Goal: Transaction & Acquisition: Purchase product/service

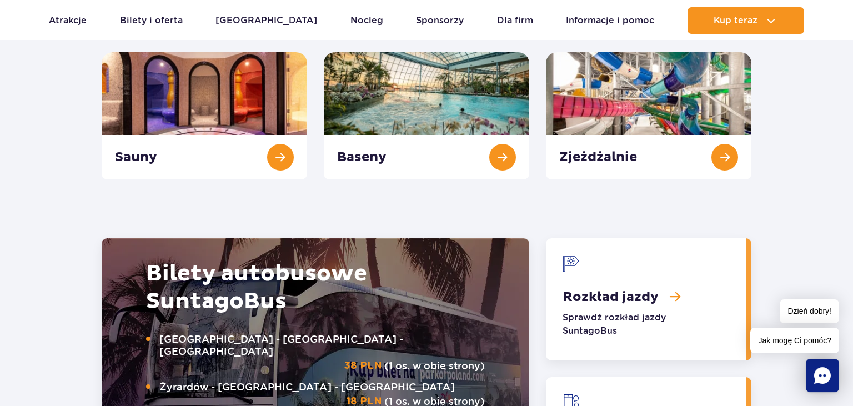
scroll to position [1172, 0]
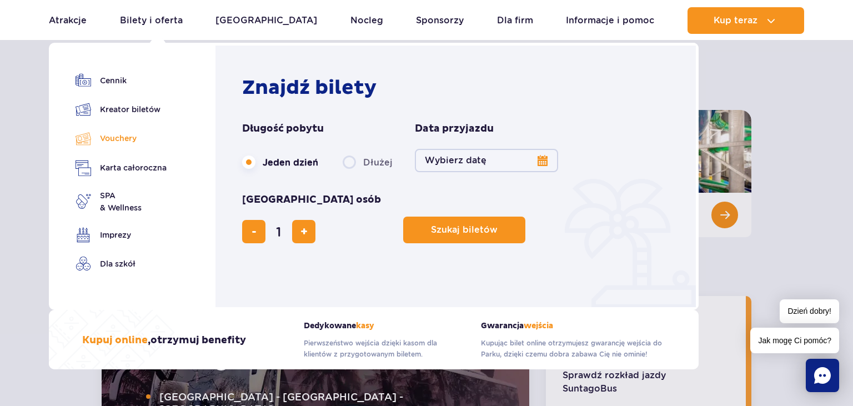
click at [129, 139] on link "Vouchery" at bounding box center [120, 138] width 91 height 16
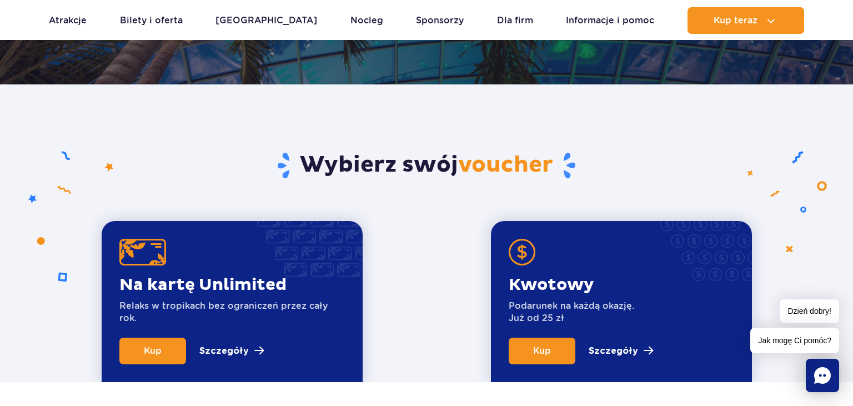
scroll to position [410, 0]
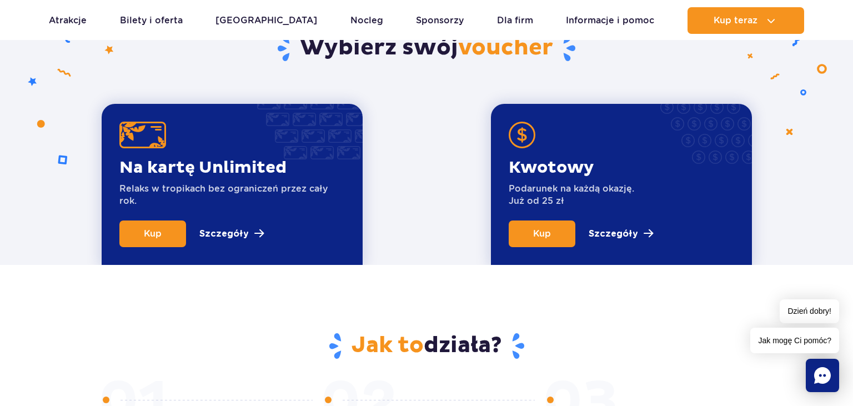
click at [426, 349] on h2 "Jak to działa?" at bounding box center [427, 345] width 650 height 29
click at [630, 232] on p "Szczegóły" at bounding box center [612, 233] width 49 height 13
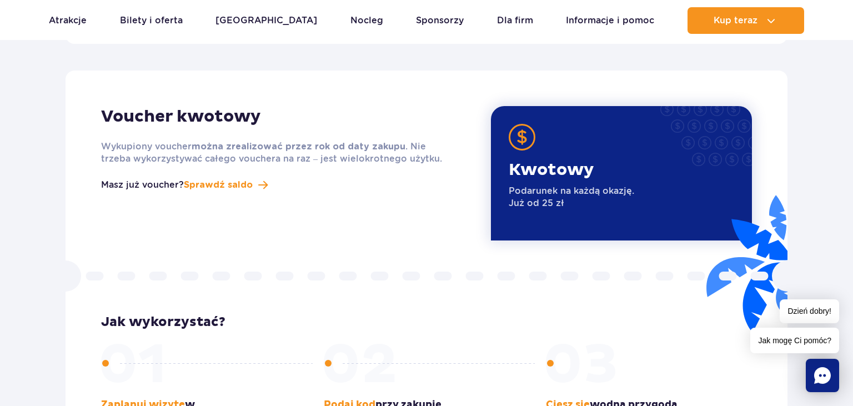
scroll to position [1348, 0]
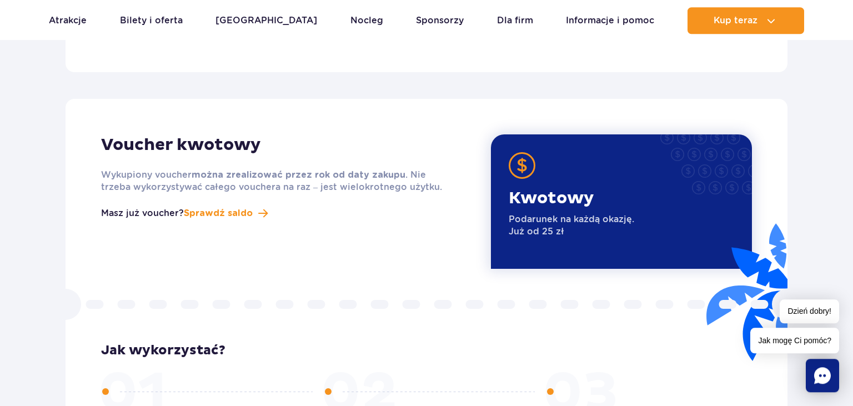
click at [527, 188] on p "Kwotowy" at bounding box center [571, 198] width 125 height 21
click at [532, 227] on div "Kwotowy Podarunek na każdą okazję. Już od 25 zł" at bounding box center [571, 219] width 125 height 63
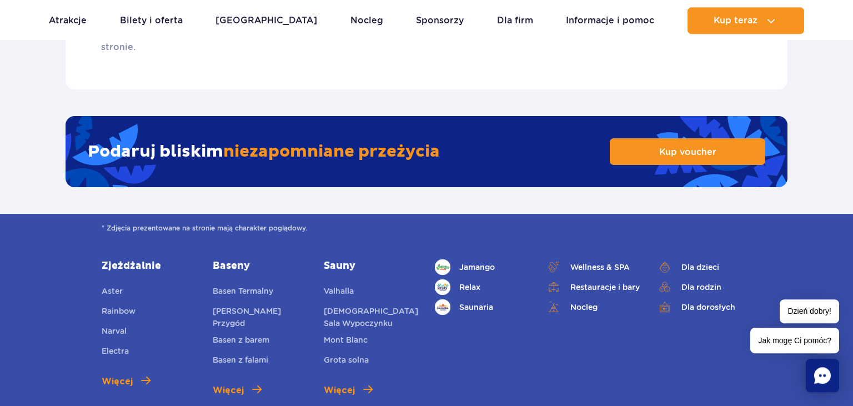
scroll to position [1759, 0]
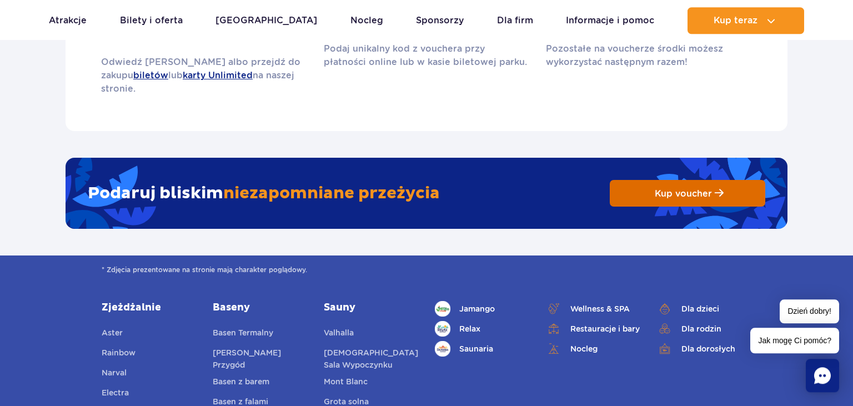
click at [698, 188] on span "Kup voucher" at bounding box center [683, 193] width 57 height 11
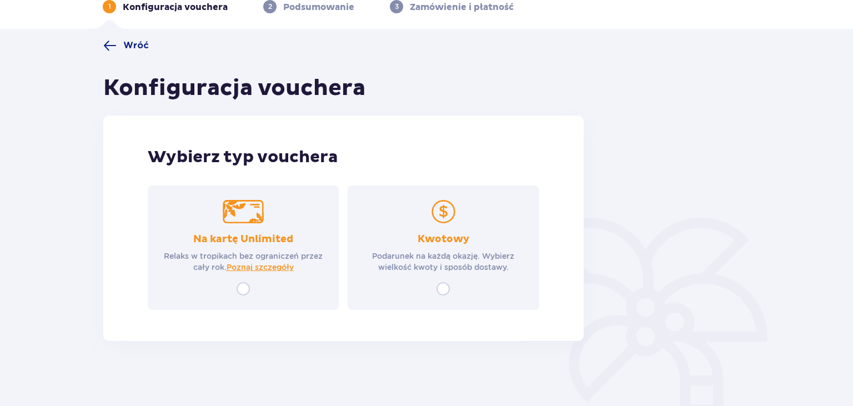
scroll to position [59, 0]
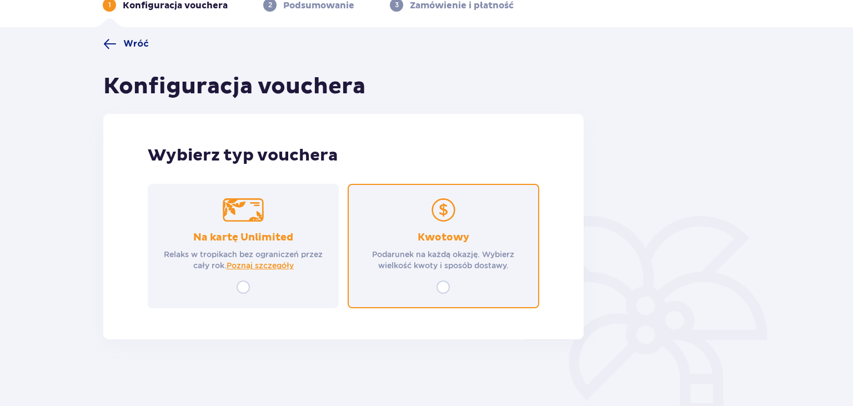
click at [444, 288] on input "radio" at bounding box center [442, 286] width 13 height 13
radio input "true"
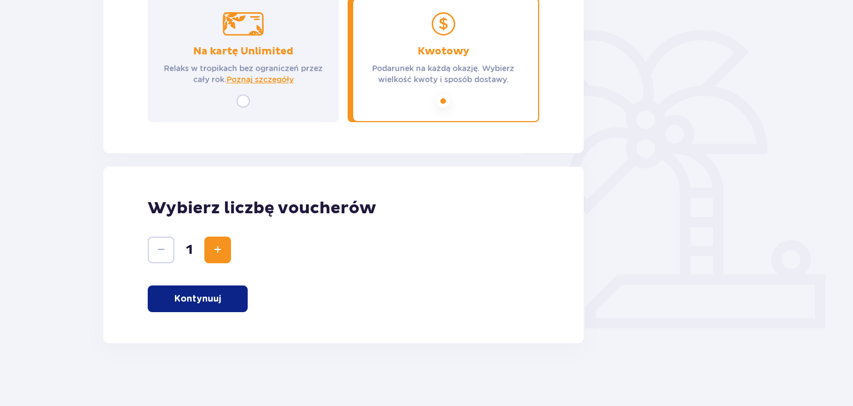
scroll to position [249, 0]
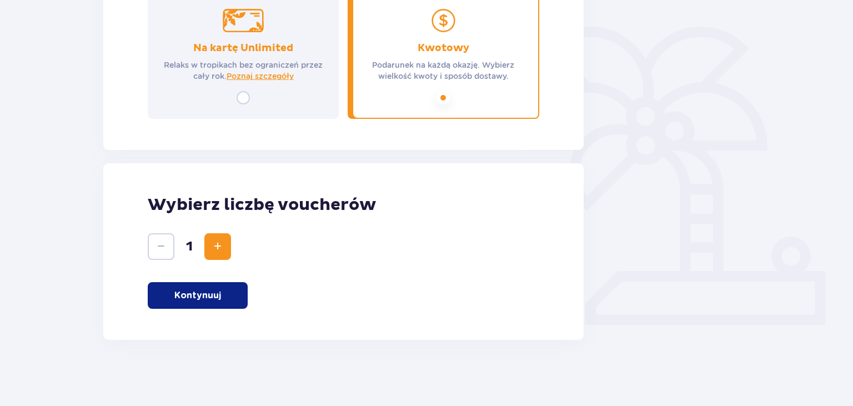
click at [228, 299] on button "Kontynuuj" at bounding box center [198, 295] width 100 height 27
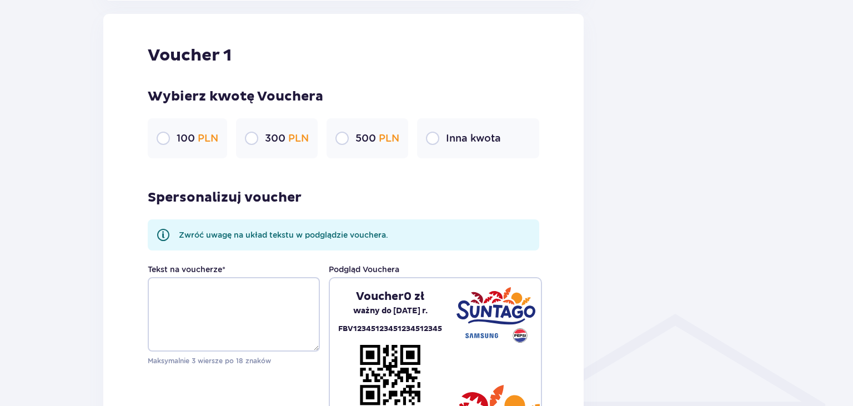
scroll to position [588, 0]
click at [435, 140] on input "radio" at bounding box center [432, 137] width 13 height 13
radio input "true"
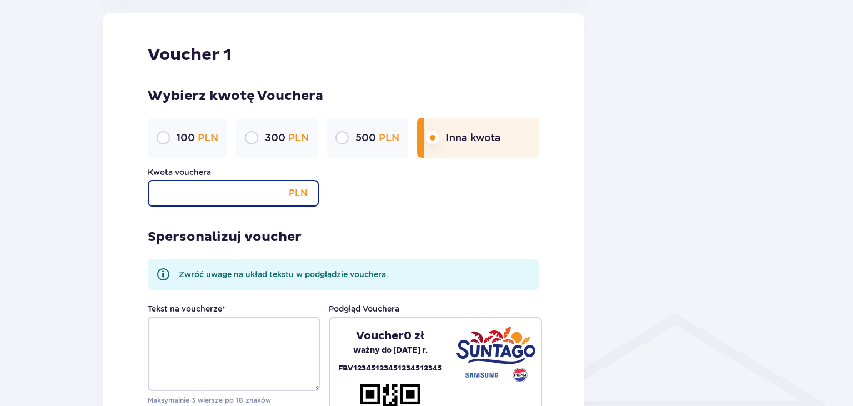
click at [261, 189] on input "Kwota vouchera" at bounding box center [233, 193] width 171 height 27
type input "200"
click at [127, 223] on div "Voucher 1 Wybierz kwotę Vouchera 100 PLN 300 PLN 500 PLN Inna kwota Kwota vouch…" at bounding box center [343, 249] width 480 height 472
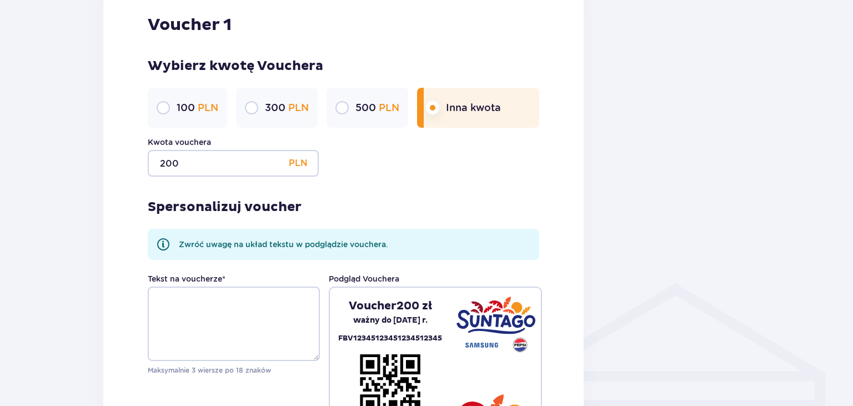
scroll to position [647, 0]
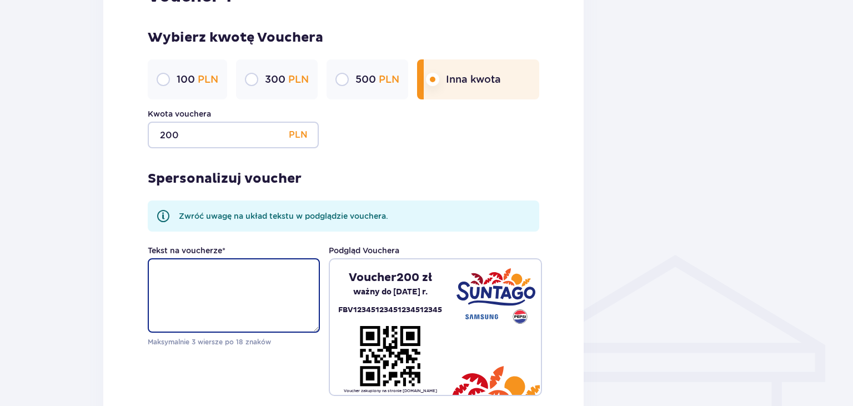
click at [192, 267] on textarea "Tekst na voucherze *" at bounding box center [234, 295] width 172 height 74
click at [196, 269] on textarea "Tekst na voucherze *" at bounding box center [234, 295] width 172 height 74
type textarea "@"
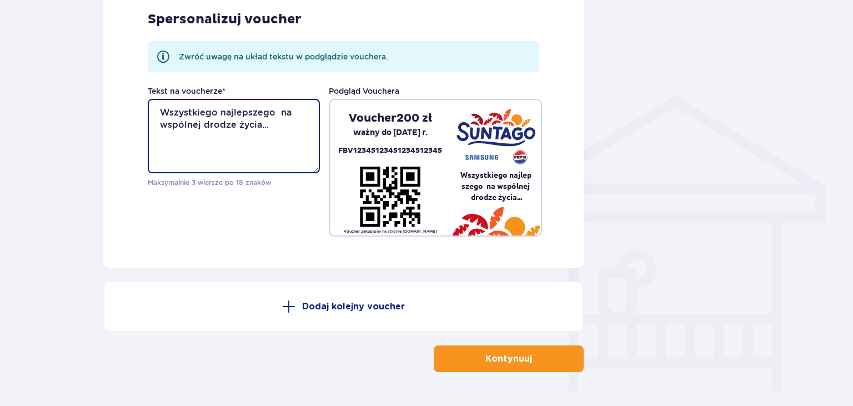
scroll to position [838, 0]
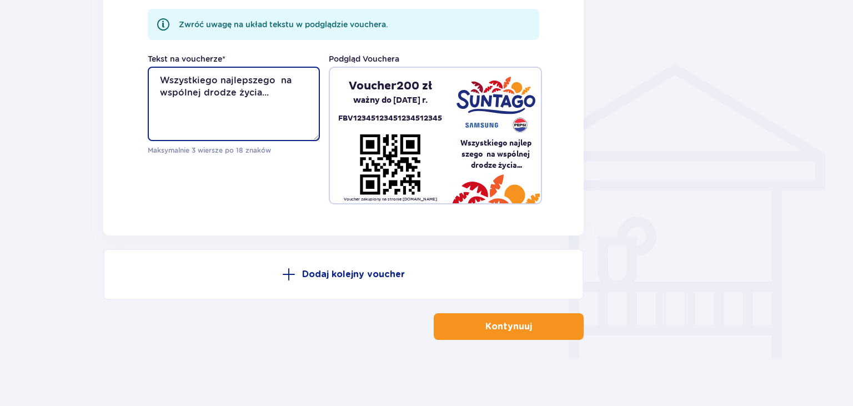
click at [221, 81] on textarea "Wszystkiego najlepszego na wspólnej drodze życia..." at bounding box center [234, 104] width 172 height 74
click at [243, 82] on textarea "Wszystkiego najlepszego na wspólnej drodze życia..." at bounding box center [234, 104] width 172 height 74
click at [221, 79] on textarea "Wszystkiego najlepszego na wspólnej drodze życia..." at bounding box center [234, 104] width 172 height 74
click at [267, 96] on textarea "Wszystkiego najlepszego na wspólnej drodze życia..." at bounding box center [234, 104] width 172 height 74
click at [220, 80] on textarea "Wszystkiego najlepszego na wspólnej drodze życia..." at bounding box center [234, 104] width 172 height 74
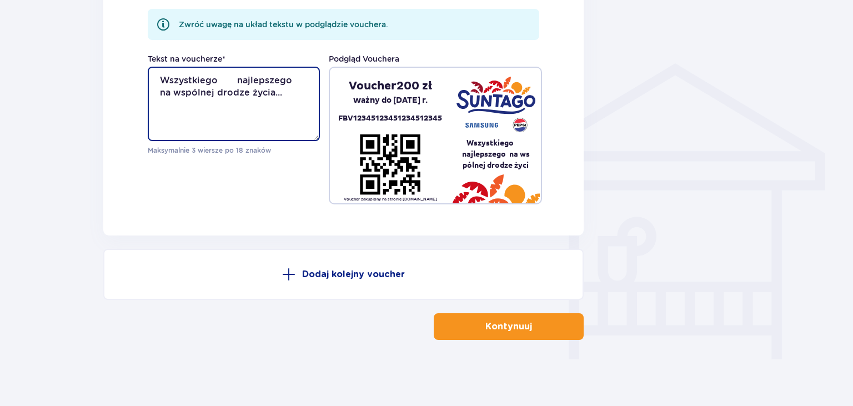
click at [161, 91] on textarea "Wszystkiego najlepszego na wspólnej drodze życia..." at bounding box center [234, 104] width 172 height 74
click at [238, 92] on textarea "Wszystkiego najlepszego na wspólnej drodze życia..." at bounding box center [234, 104] width 172 height 74
click at [272, 93] on textarea "Wszystkiego najlepszego na wspólnej drodze życia..." at bounding box center [234, 104] width 172 height 74
click at [274, 93] on textarea "Wszystkiego najlepszego na wspólnej drodze życia..." at bounding box center [234, 104] width 172 height 74
drag, startPoint x: 274, startPoint y: 92, endPoint x: 177, endPoint y: 80, distance: 97.8
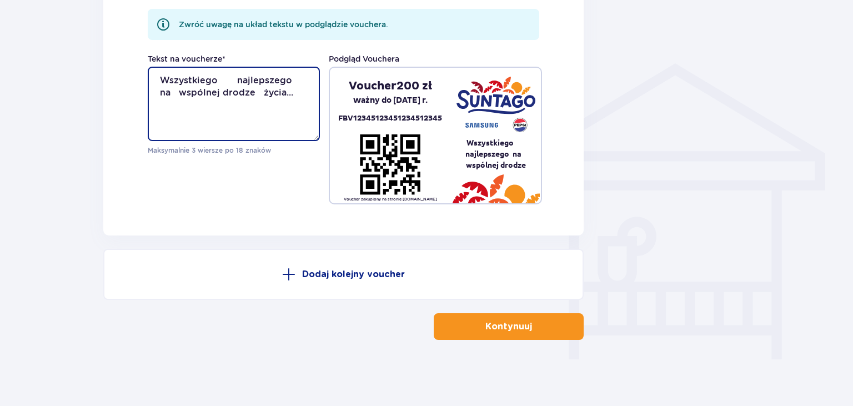
click at [177, 80] on textarea "Wszystkiego najlepszego na wspólnej drodze życia..." at bounding box center [234, 104] width 172 height 74
click at [230, 85] on textarea "Wszystkiego najlepszego na wspólnej drodze życia..." at bounding box center [234, 104] width 172 height 74
click at [274, 93] on textarea "Wszystkiego najlepszego na wspólnej drodze życia..." at bounding box center [234, 104] width 172 height 74
click at [234, 80] on textarea "Wszystkiego najlepszego na wspólnej drodze życia..." at bounding box center [234, 104] width 172 height 74
click at [218, 79] on textarea "Wszystkiego najlepszego na wspólnej drodze życia..." at bounding box center [234, 104] width 172 height 74
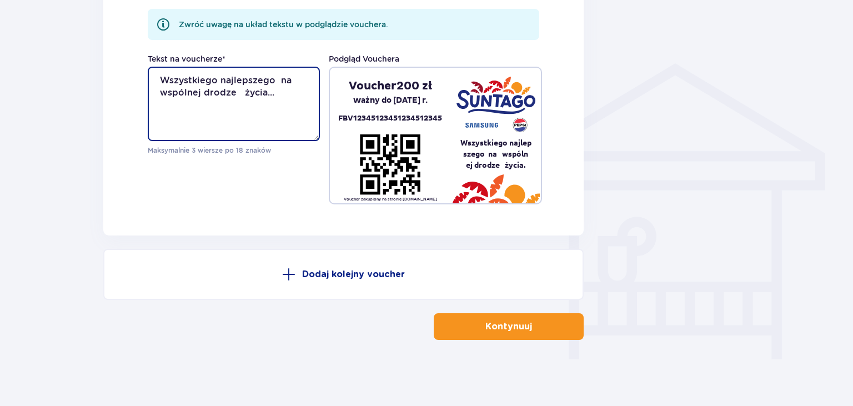
click at [223, 80] on textarea "Wszystkiego najlepszego na wspólnej drodze życia..." at bounding box center [234, 104] width 172 height 74
click at [231, 94] on textarea "Najlepszego na wspólnej drodze życia..." at bounding box center [234, 104] width 172 height 74
click at [225, 93] on textarea "Najlepszego na wspólnej drodze życia...LOG ORBICO" at bounding box center [234, 104] width 172 height 74
click at [229, 93] on textarea "Najlepszego na wspólnej drodze życia...LOG ORBICO" at bounding box center [234, 104] width 172 height 74
click at [200, 91] on textarea "Najlepszego na wspólnej drodze życia...LOG ORBICO" at bounding box center [234, 104] width 172 height 74
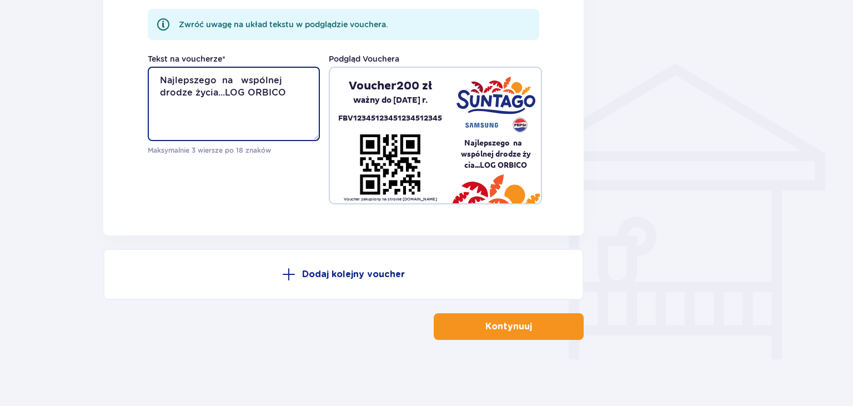
click at [239, 80] on textarea "Najlepszego na wspólnej drodze życia...LOG ORBICO" at bounding box center [234, 104] width 172 height 74
click at [220, 79] on textarea "Najlepszego na wspólnej drodze życia...LOG ORBICO" at bounding box center [234, 104] width 172 height 74
click at [233, 82] on textarea "Najlepszego na wspólnej drodze życia...LOG ORBICO" at bounding box center [234, 104] width 172 height 74
click at [194, 93] on textarea "Najlepszego na wspólnej drodze życia...LOG ORBICO" at bounding box center [234, 104] width 172 height 74
click at [228, 95] on textarea "Najlepszego na wspólnej drodze życia...LOG ORBICO" at bounding box center [234, 104] width 172 height 74
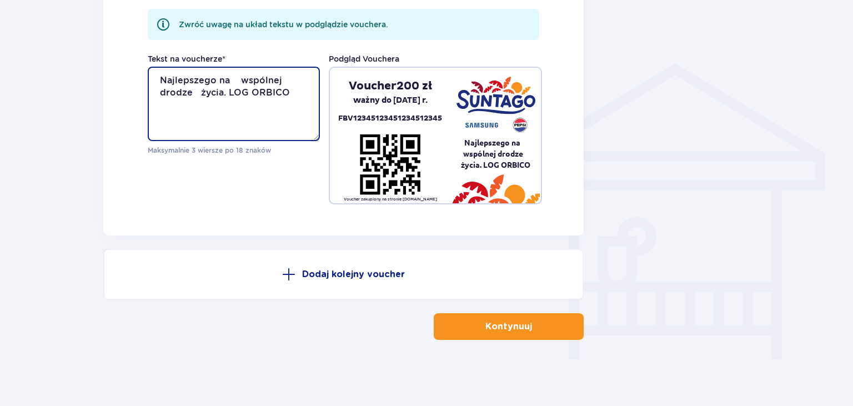
click at [160, 80] on textarea "Najlepszego na wspólnej drodze życia. LOG ORBICO" at bounding box center [234, 104] width 172 height 74
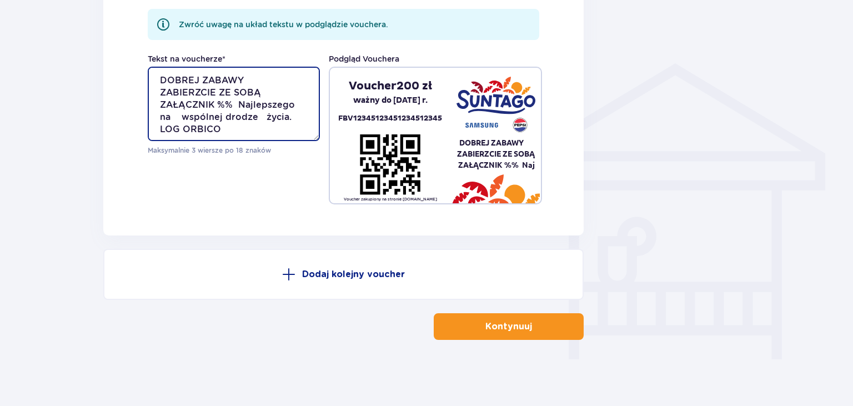
click at [269, 117] on textarea "DOBREJ ZABAWY ZABIERZCIE ZE SOBĄ ZAŁĄCZNIK %% Najlepszego na wspólnej drodze ży…" at bounding box center [234, 104] width 172 height 74
drag, startPoint x: 204, startPoint y: 130, endPoint x: 177, endPoint y: 92, distance: 46.9
click at [159, 79] on textarea "DOBREJ ZABAWY ZABIERZCIE ZE SOBĄ ZAŁĄCZNIK %% Najlepszego na wspólnej drodze ży…" at bounding box center [234, 104] width 172 height 74
click at [195, 125] on textarea "DOBREJ ZABAWY ZABIERZCIE ZE SOBĄ ZAŁĄCZNIK %% Najlepszego na wspólnej drodze ży…" at bounding box center [234, 104] width 172 height 74
drag, startPoint x: 197, startPoint y: 128, endPoint x: 180, endPoint y: 116, distance: 19.9
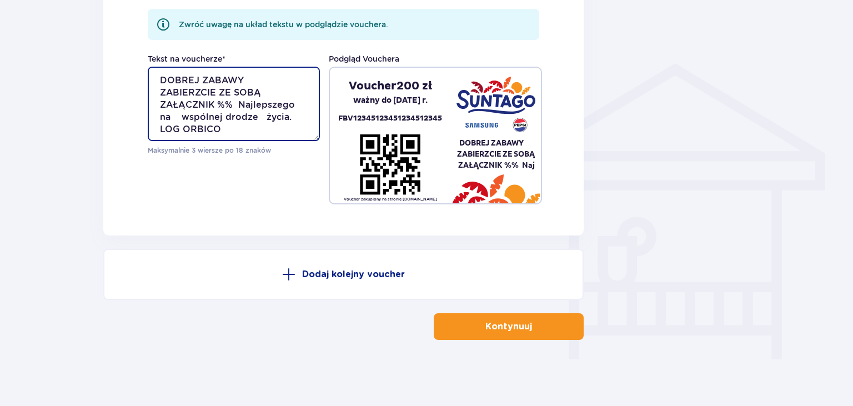
click at [179, 116] on textarea "DOBREJ ZABAWY ZABIERZCIE ZE SOBĄ ZAŁĄCZNIK %% Najlepszego na wspólnej drodze ży…" at bounding box center [234, 104] width 172 height 74
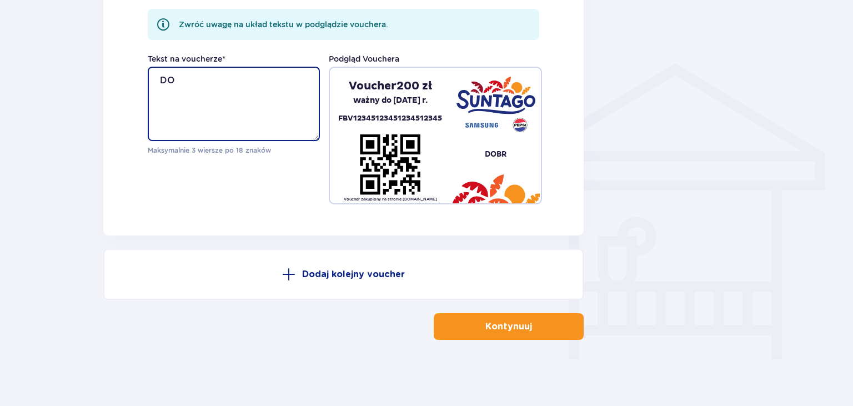
type textarea "D"
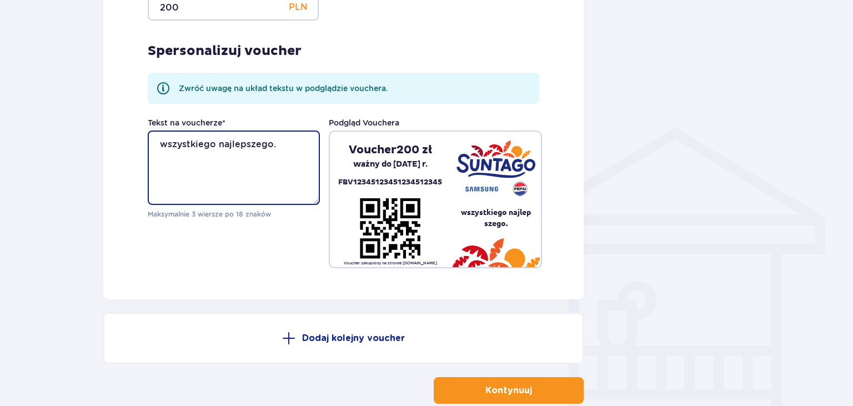
click at [161, 145] on textarea "wszystkiego najlepszego." at bounding box center [234, 167] width 172 height 74
click at [275, 145] on textarea "wszystkiego najlepszego." at bounding box center [234, 167] width 172 height 74
click at [167, 154] on textarea "wszystkiego najlepszego. życzy Team Logistyka" at bounding box center [234, 167] width 172 height 74
click at [185, 154] on textarea "wszystkiego najlepszego. życzy Team Logistyka" at bounding box center [234, 167] width 172 height 74
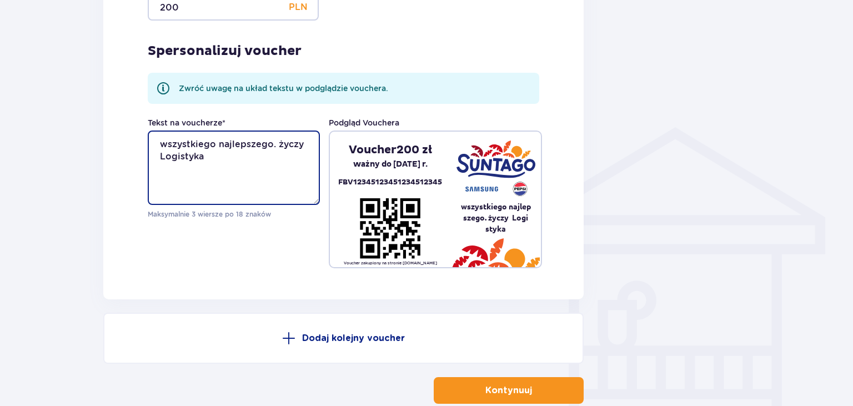
click at [214, 152] on textarea "wszystkiego najlepszego. życzy Logistyka" at bounding box center [234, 167] width 172 height 74
click at [239, 155] on textarea "wszystkiego najlepszego. życzy Logistyka Orbico" at bounding box center [234, 167] width 172 height 74
drag, startPoint x: 240, startPoint y: 159, endPoint x: 157, endPoint y: 145, distance: 84.4
click at [157, 145] on textarea "wszystkiego najlepszego. życzy Logistyka Orbico" at bounding box center [234, 167] width 172 height 74
click at [225, 155] on textarea "wszystkiego najlepszego. życzy Logistyka Orbico" at bounding box center [234, 167] width 172 height 74
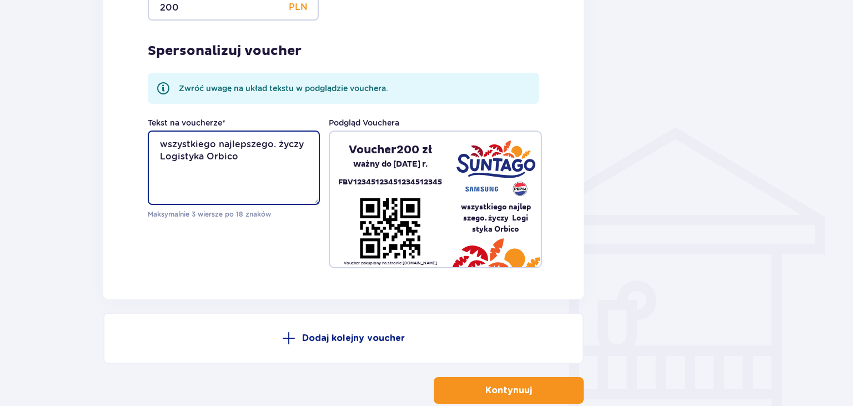
click at [240, 156] on textarea "wszystkiego najlepszego. życzy Logistyka Orbico" at bounding box center [234, 167] width 172 height 74
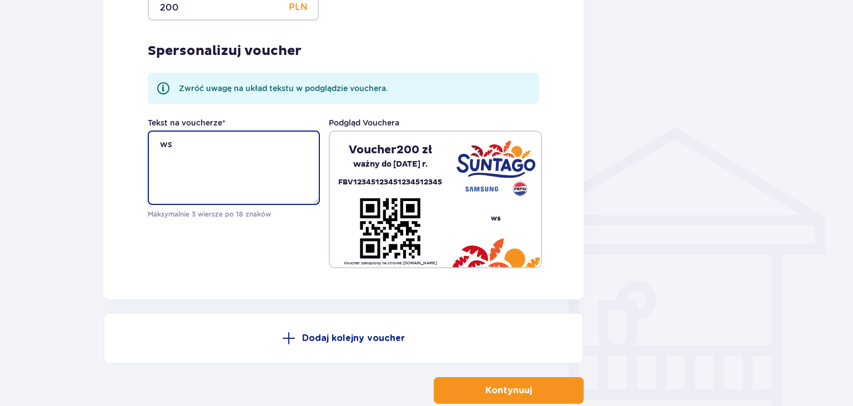
type textarea "w"
click at [231, 144] on textarea "WSZYSTKIEGO NAJLEPSZEGO" at bounding box center [234, 167] width 172 height 74
click at [230, 155] on textarea "WSZYSTKIEGO CO NAJLEPSZEGO" at bounding box center [234, 167] width 172 height 74
click at [247, 144] on textarea "WSZYSTKIEGO CO NAJLEPSZE" at bounding box center [234, 167] width 172 height 74
click at [245, 157] on textarea "WSZYSTKIEGO CO NAJLEPSZE" at bounding box center [234, 167] width 172 height 74
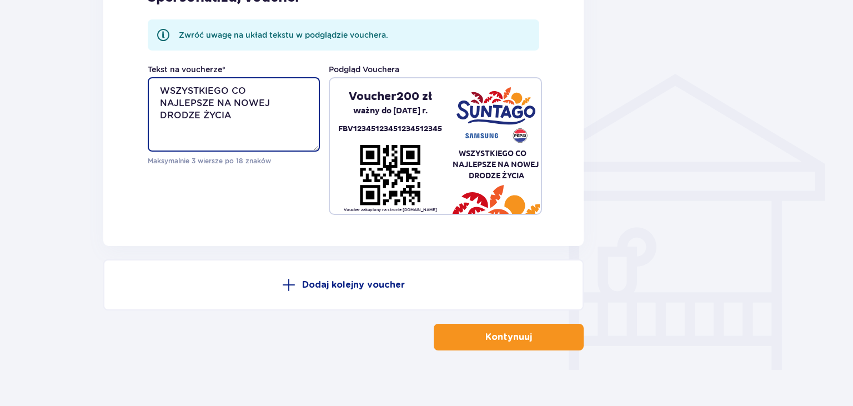
scroll to position [779, 0]
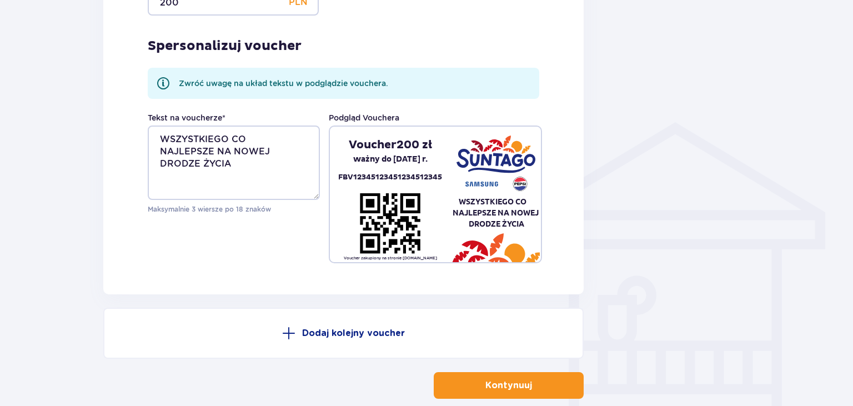
click at [387, 117] on p "Podgląd Vouchera" at bounding box center [364, 117] width 71 height 11
click at [232, 163] on textarea "WSZYSTKIEGO CO NAJLEPSZE NA NOWEJ DRODZE ŻYCIA" at bounding box center [234, 162] width 172 height 74
drag, startPoint x: 237, startPoint y: 163, endPoint x: 158, endPoint y: 139, distance: 82.4
click at [158, 139] on textarea "WSZYSTKIEGO CO NAJLEPSZE NA NOWEJ DRODZE ŻYCIA" at bounding box center [234, 162] width 172 height 74
click at [164, 137] on textarea "WSZYSTKIEGO CO NAJLEPSZE NA NOWEJ DRODZE ŻYCIA" at bounding box center [234, 162] width 172 height 74
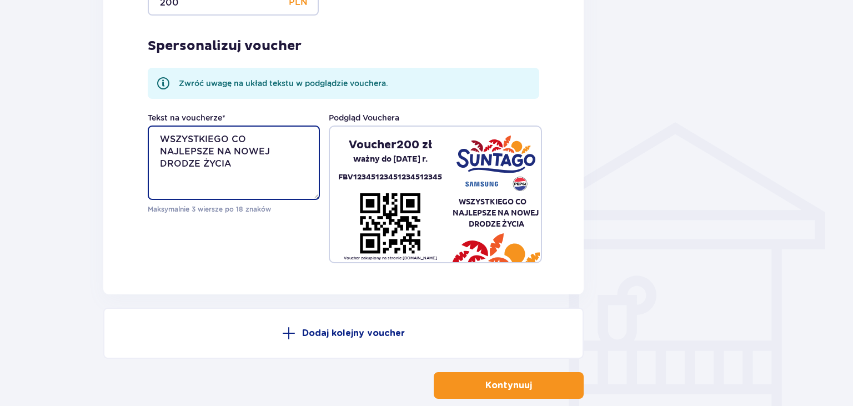
click at [163, 137] on textarea "WSZYSTKIEGO CO NAJLEPSZE NA NOWEJ DRODZE ŻYCIA" at bounding box center [234, 162] width 172 height 74
drag, startPoint x: 230, startPoint y: 162, endPoint x: 174, endPoint y: 139, distance: 60.7
click at [174, 139] on textarea "WSZYSTKIEGO CO NAJLEPSZE NA NOWEJ DRODZE ŻYCIA" at bounding box center [234, 162] width 172 height 74
click at [228, 163] on textarea "WSZYSTKIEGO CO NAJLEPSZE NA NOWEJ DRODZE ŻYCIA" at bounding box center [234, 162] width 172 height 74
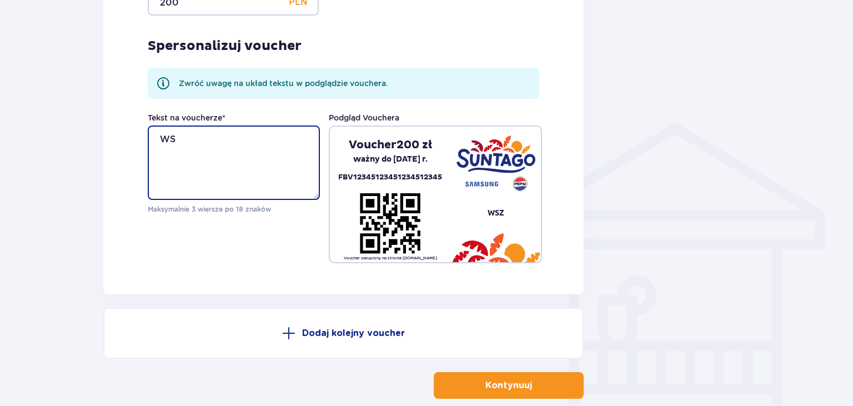
type textarea "W"
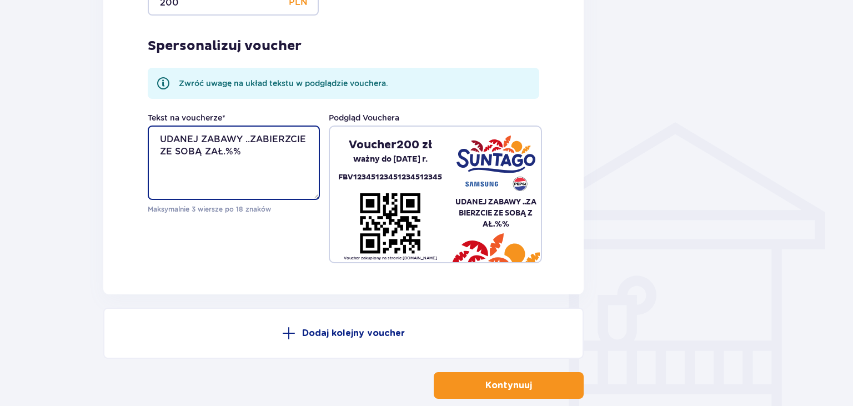
click at [204, 154] on textarea "UDANEJ ZABAWY ..ZABIERZCIE ZE SOBĄ ZAŁ.%%" at bounding box center [234, 162] width 172 height 74
click at [248, 141] on textarea "UDANEJ ZABAWY ..ZABIERZCIE ZE SOBĄ ZAŁ.%%" at bounding box center [234, 162] width 172 height 74
click at [249, 139] on textarea "UDANEJ ZABAWY . ZABIERZCIE ZE SOBĄ ZAŁ.%%" at bounding box center [234, 162] width 172 height 74
click at [287, 153] on textarea "UDANEJ ZABAWY.... ZABIERZCIE ZE SOBĄ ZAŁ.%%" at bounding box center [234, 162] width 172 height 74
click at [277, 154] on textarea "UDANEJ ZABAWY.... ZABIERZCIE ZE SOBĄ %%" at bounding box center [234, 162] width 172 height 74
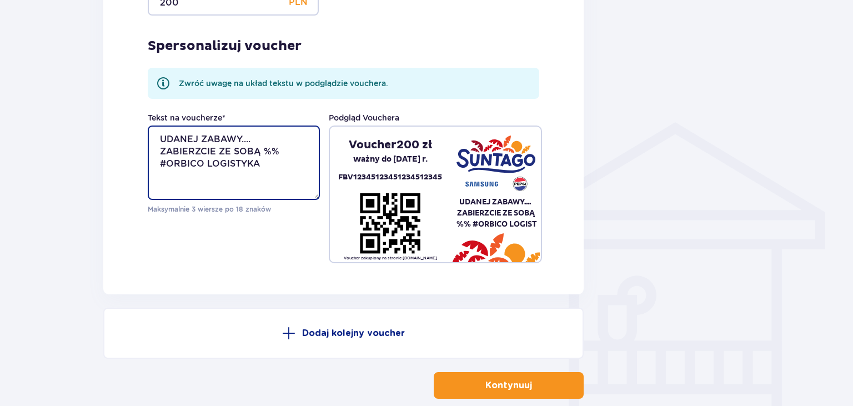
click at [206, 163] on textarea "UDANEJ ZABAWY.... ZABIERZCIE ZE SOBĄ %% #ORBICO LOGISTYKA" at bounding box center [234, 162] width 172 height 74
click at [259, 159] on textarea "UDANEJ ZABAWY.... ZABIERZCIE ZE SOBĄ %% #ORBICO#LOGISTYKA" at bounding box center [234, 162] width 172 height 74
click at [270, 177] on textarea "UDANEJ ZABAWY.... ZABIERZCIE ZE SOBĄ %% #ORBICO#LOGISTYKA" at bounding box center [234, 162] width 172 height 74
click at [280, 151] on textarea "UDANEJ ZABAWY.... ZABIERZCIE ZE SOBĄ %% #ORBICO#LOGISTYKA" at bounding box center [234, 162] width 172 height 74
drag, startPoint x: 281, startPoint y: 150, endPoint x: 261, endPoint y: 150, distance: 20.0
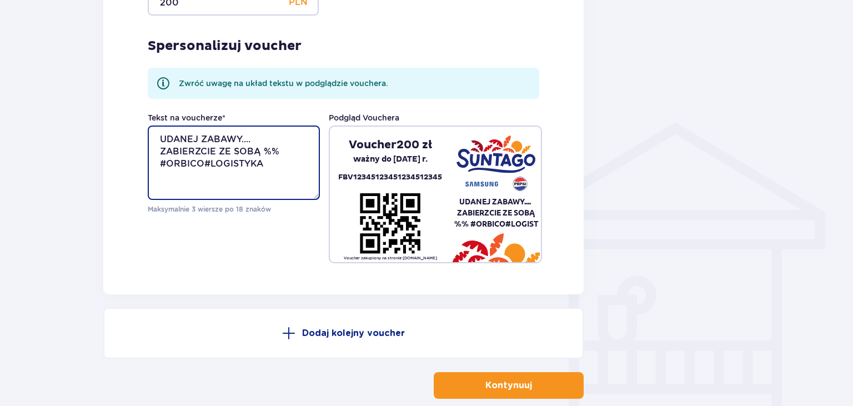
click at [261, 150] on textarea "UDANEJ ZABAWY.... ZABIERZCIE ZE SOBĄ %% #ORBICO#LOGISTYKA" at bounding box center [234, 162] width 172 height 74
click at [250, 149] on textarea "UDANEJ ZABAWY.... ZABIERZCIE ZE SOBĄ %% #ORBICO#LOGISTYKA" at bounding box center [234, 162] width 172 height 74
drag, startPoint x: 278, startPoint y: 151, endPoint x: 231, endPoint y: 152, distance: 47.2
click at [231, 152] on textarea "UDANEJ ZABAWY.... ZABIERZCIE ZE SOBĄ %% #ORBICO#LOGISTYKA" at bounding box center [234, 162] width 172 height 74
click at [276, 150] on textarea "UDANEJ ZABAWY.... ZABIERZCIE ZE SOBĄ %% #ORBICO#LOGISTYKA" at bounding box center [234, 162] width 172 height 74
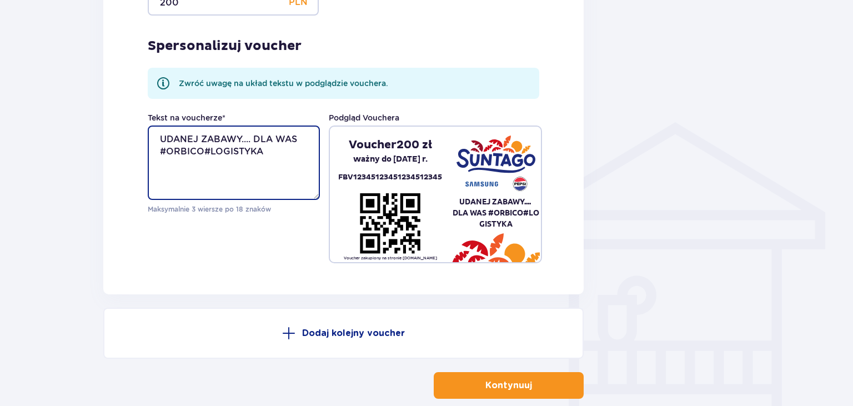
click at [167, 150] on textarea "UDANEJ ZABAWY.... DLA WAS #ORBICO#LOGISTYKA" at bounding box center [234, 162] width 172 height 74
click at [200, 150] on textarea "UDANEJ ZABAWY.... DLA WAS #MARRIED#ORBICO#LOGISTYKA" at bounding box center [234, 162] width 172 height 74
click at [207, 150] on textarea "UDANEJ ZABAWY.... DLA WAS #MARRIED#ORBICO#LOGISTYKA" at bounding box center [234, 162] width 172 height 74
paste textarea "MARRIAGE"
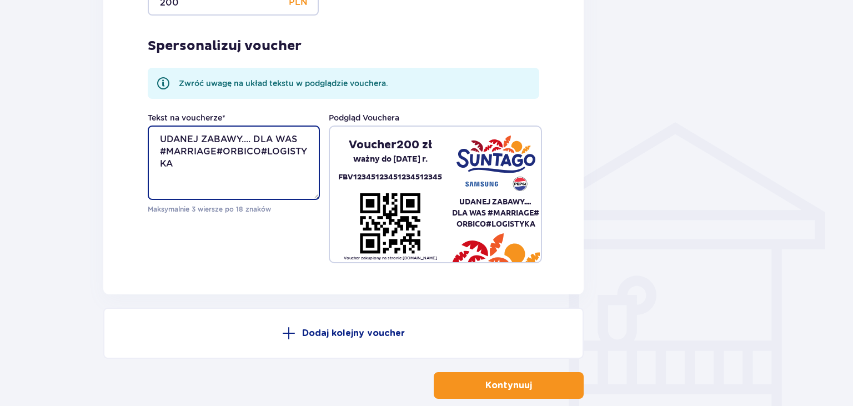
click at [204, 148] on textarea "UDANEJ ZABAWY.... DLA WAS #MARRIAGE#ORBICO#LOGISTYKA" at bounding box center [234, 162] width 172 height 74
click at [212, 148] on textarea "UDANEJ ZABAWY.... DLA WAS #MARRIAGE#ORBICO#LOGISTYKA" at bounding box center [234, 162] width 172 height 74
paste textarea "WEDDING"
click at [217, 153] on textarea "UDANEJ ZABAWY.... DLA WAS #WEDDING#ORBICO#LOGISTYKA" at bounding box center [234, 162] width 172 height 74
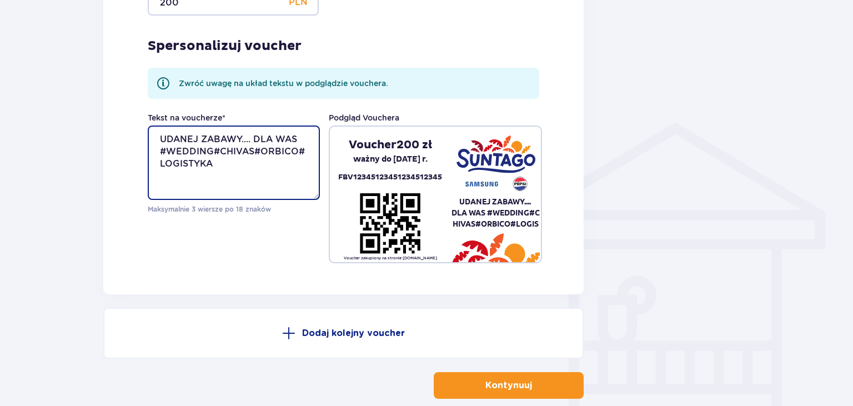
click at [218, 152] on textarea "UDANEJ ZABAWY.... DLA WAS #WEDDING#CHIVAS#ORBICO#LOGISTYKA" at bounding box center [234, 162] width 172 height 74
click at [212, 150] on textarea "UDANEJ ZABAWY.... DLA WAS #WEDDING#CHIVAS#ORBICO#LOGISTYKA" at bounding box center [234, 162] width 172 height 74
click at [296, 140] on textarea "UDANEJ ZABAWY.... DLA WAS #WEDDING #CHIVAS#ORBICO#LOGISTYKA" at bounding box center [234, 162] width 172 height 74
click at [201, 152] on textarea "UDANEJ ZABAWY.... #WEDDING #CHIVAS#ORBICO#LOGISTYKA" at bounding box center [234, 162] width 172 height 74
click at [303, 152] on textarea "UDANEJ ZABAWY.... #WEDDING #CHIVAS #ORBICO#LOGISTYKA" at bounding box center [234, 162] width 172 height 74
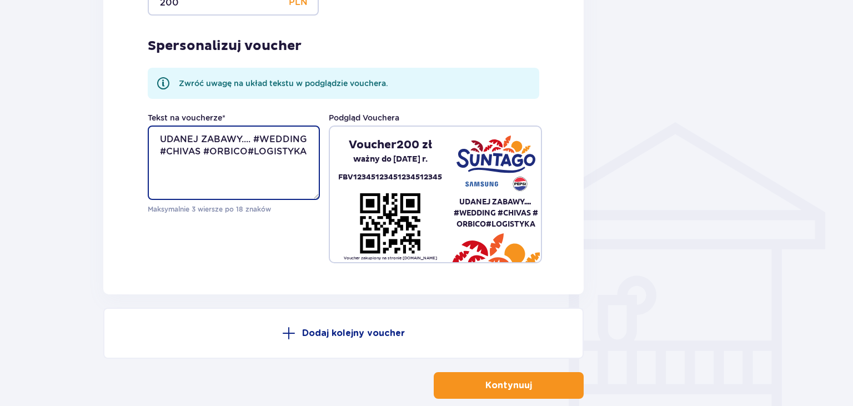
click at [250, 141] on textarea "UDANEJ ZABAWY.... #WEDDING #CHIVAS #ORBICO#LOGISTYKA" at bounding box center [234, 162] width 172 height 74
click at [255, 139] on textarea "UDANEJ ZABAWY.... #WEDDING #CHIVAS #ORBICO#LOGISTYKA" at bounding box center [234, 162] width 172 height 74
click at [203, 150] on textarea "UDANEJ ZABAWY.... #WEDDING #CHIVAS #ORBICO#LOGISTYKA" at bounding box center [234, 162] width 172 height 74
click at [185, 148] on textarea "UDANEJ ZABAWY.... #WEDDING #CHIVAS #ORBICO#LOGISTYKA" at bounding box center [234, 162] width 172 height 74
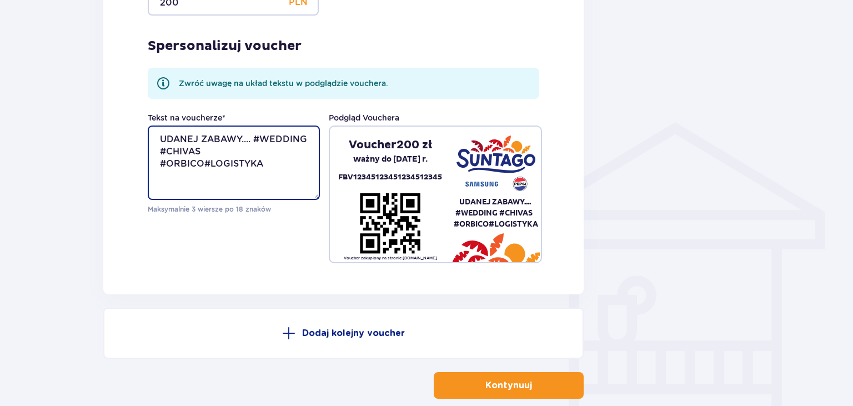
click at [177, 152] on textarea "UDANEJ ZABAWY.... #WEDDING #CHIVAS #ORBICO#LOGISTYKA" at bounding box center [234, 162] width 172 height 74
click at [234, 145] on textarea "UDANEJ ZABAWY.... #WEDDING #CHIVAS #ORBICO#LOGISTYKA" at bounding box center [234, 162] width 172 height 74
click at [189, 151] on textarea "UDANEJ ZABAWY.... #WEDDING #CHIVAS #ORBICO#LOGISTYKA" at bounding box center [234, 162] width 172 height 74
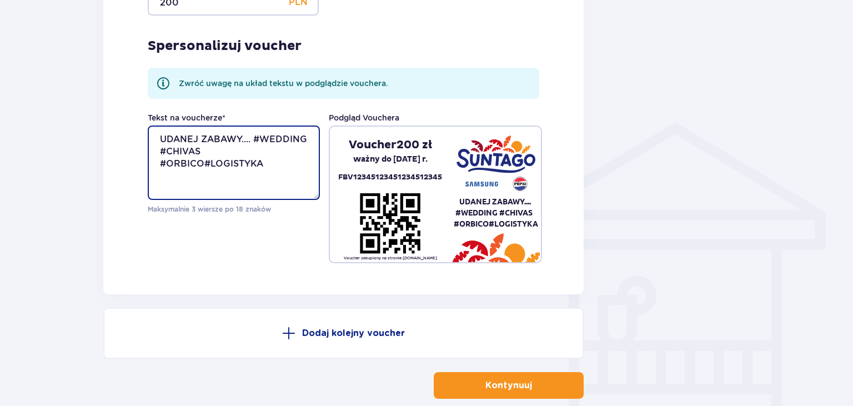
click at [200, 154] on textarea "UDANEJ ZABAWY.... #WEDDING #CHIVAS #ORBICO#LOGISTYKA" at bounding box center [234, 162] width 172 height 74
click at [166, 152] on textarea "UDANEJ ZABAWY.... #WEDDING #GOSEK #ORBICO#LOGISTYKA" at bounding box center [234, 162] width 172 height 74
click at [204, 152] on textarea "UDANEJ ZABAWY.... #WEDDING #GOSEK #ORBICO#LOGISTYKA" at bounding box center [234, 162] width 172 height 74
click at [168, 152] on textarea "UDANEJ ZABAWY.... #WEDDING #GOSEK #ORBICO#LOGISTYKA" at bounding box center [234, 162] width 172 height 74
click at [212, 152] on textarea "UDANEJ ZABAWY.... #WEDDING#GOSEK #ORBICO#LOGISTYKA" at bounding box center [234, 162] width 172 height 74
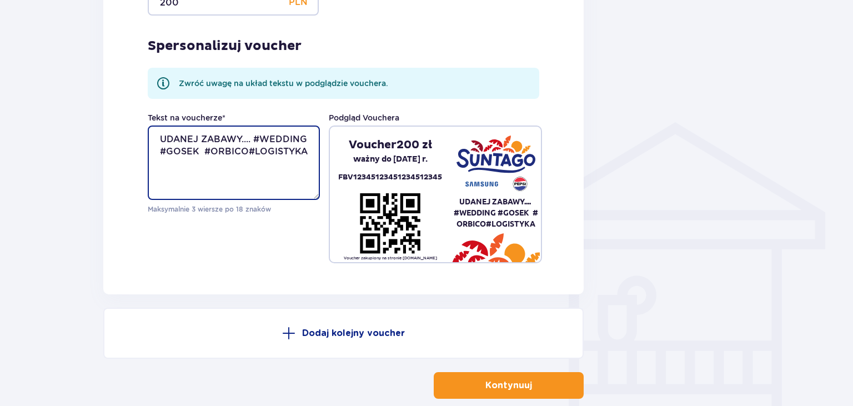
click at [248, 152] on textarea "UDANEJ ZABAWY.... #WEDDING #GOSEK #ORBICO#LOGISTYKA" at bounding box center [234, 162] width 172 height 74
click at [206, 153] on textarea "UDANEJ ZABAWY.... #WEDDING #GOSEK #ORBICO #LOGISTYKA" at bounding box center [234, 162] width 172 height 74
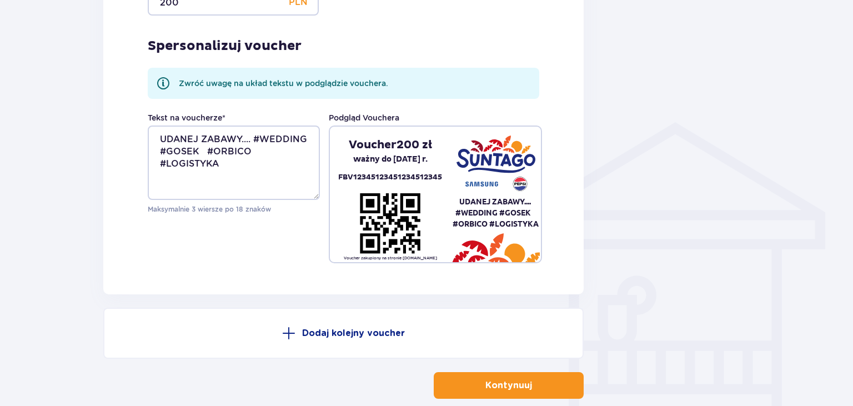
click at [478, 219] on pre "UDANEJ ZABAWY.... #WEDDING #GOSEK #ORBICO #LOGISTYKA" at bounding box center [495, 212] width 90 height 33
click at [222, 165] on textarea "UDANEJ ZABAWY.... #WEDDING #GOSEK #ORBICO #LOGISTYKA" at bounding box center [234, 162] width 172 height 74
click at [251, 138] on textarea "UDANEJ ZABAWY.... #WEDDING #GOSEK #ORBICO #LOGISTYKA" at bounding box center [234, 162] width 172 height 74
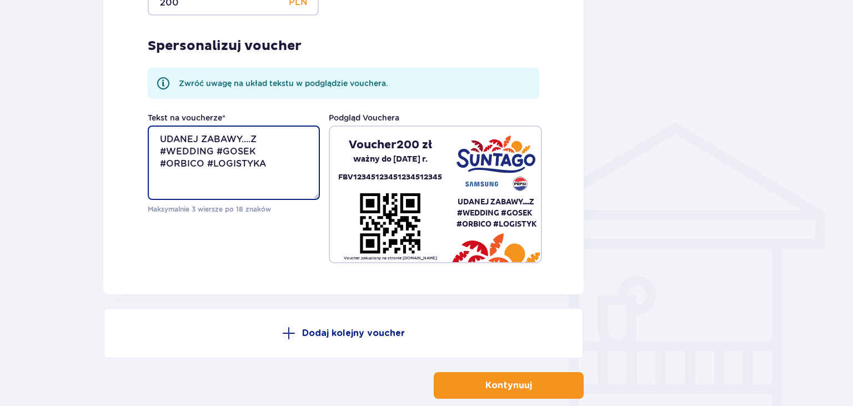
type textarea "UDANEJ ZABAWY.... #WEDDING #GOSEK #ORBICO #LOGISTYKA"
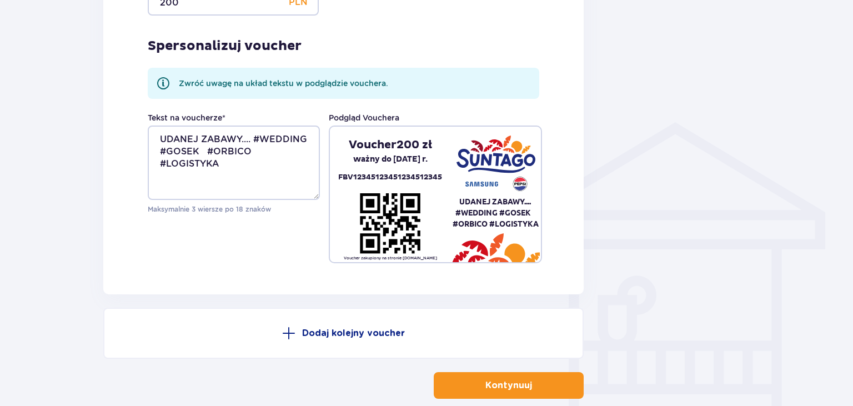
click at [563, 217] on div "Voucher 1 Wybierz kwotę Vouchera 100 PLN 300 PLN 500 PLN Inna kwota Kwota vouch…" at bounding box center [343, 58] width 480 height 472
click at [461, 202] on pre "UDANEJ ZABAWY.... #WEDDING #GOSEK #ORBICO #LOGISTYKA" at bounding box center [495, 212] width 90 height 33
click at [470, 199] on pre "UDANEJ ZABAWY.... #WEDDING #GOSEK #ORBICO #LOGISTYKA" at bounding box center [495, 212] width 90 height 33
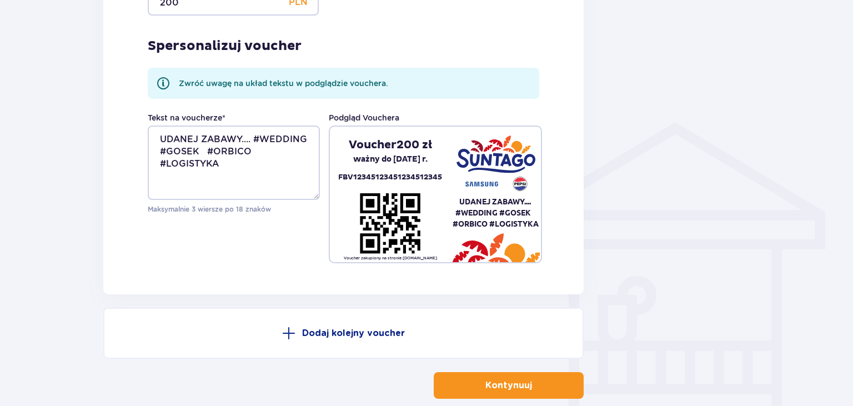
click at [462, 203] on pre "UDANEJ ZABAWY.... #WEDDING #GOSEK #ORBICO #LOGISTYKA" at bounding box center [495, 212] width 90 height 33
click at [538, 223] on pre "UDANEJ ZABAWY.... #WEDDING #GOSEK #ORBICO #LOGISTYKA" at bounding box center [495, 212] width 90 height 33
click at [457, 214] on pre "UDANEJ ZABAWY.... #WEDDING #GOSEK #ORBICO #LOGISTYKA" at bounding box center [495, 212] width 90 height 33
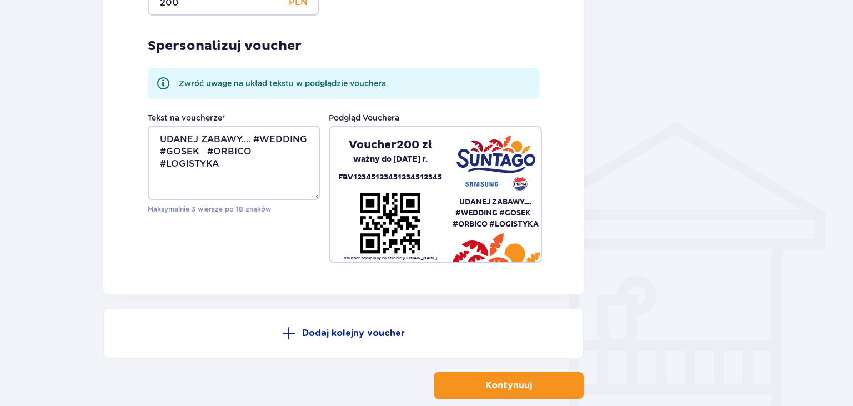
click at [492, 387] on p "Kontynuuj" at bounding box center [508, 385] width 47 height 12
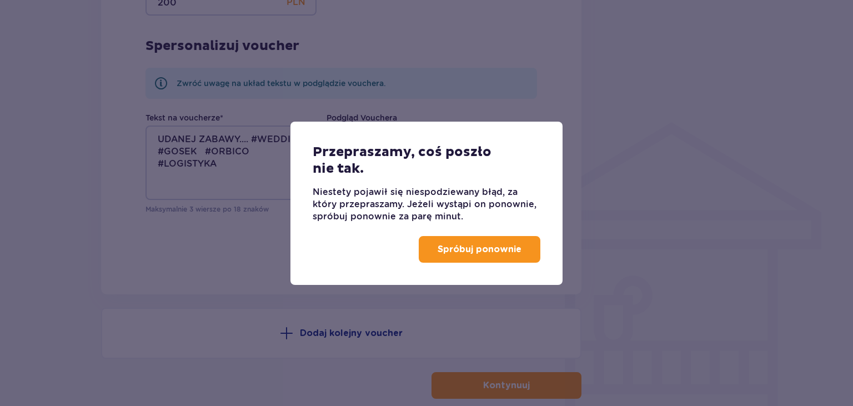
click at [466, 252] on p "Spróbuj ponownie" at bounding box center [479, 249] width 84 height 12
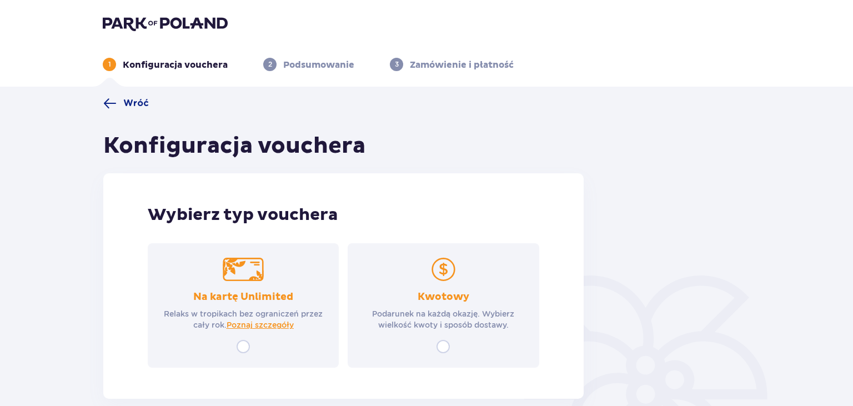
click at [446, 340] on div "Kwotowy Podarunek na każdą okazję. Wybierz wielkość kwoty i sposób dostawy." at bounding box center [443, 305] width 191 height 124
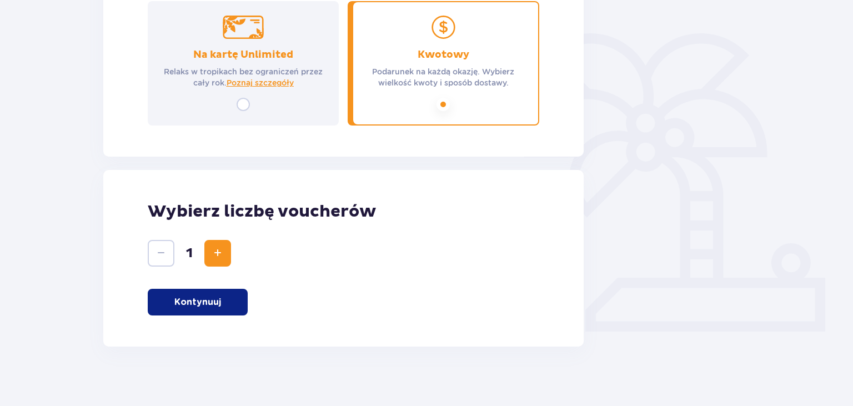
scroll to position [249, 0]
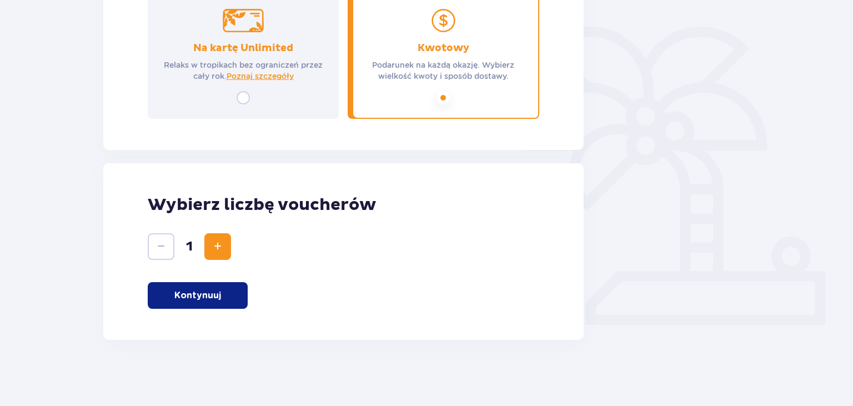
click at [223, 294] on button "Kontynuuj" at bounding box center [198, 295] width 100 height 27
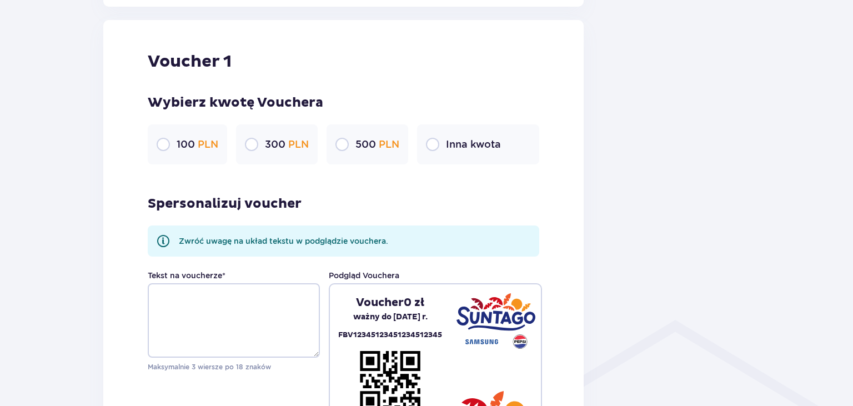
scroll to position [588, 0]
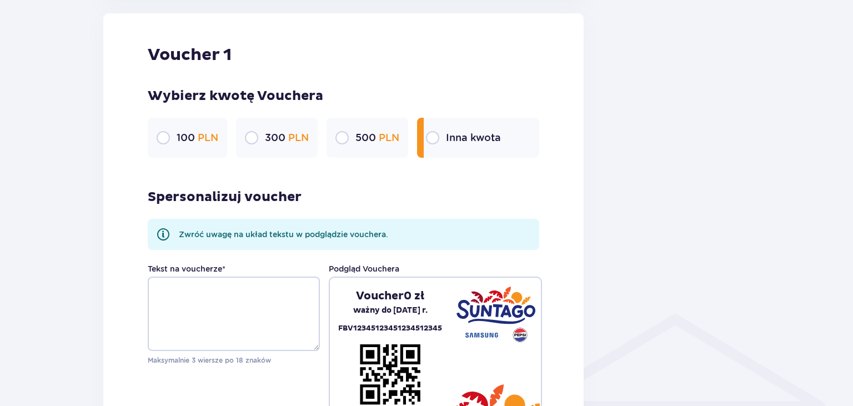
click at [435, 138] on input "radio" at bounding box center [432, 137] width 13 height 13
radio input "true"
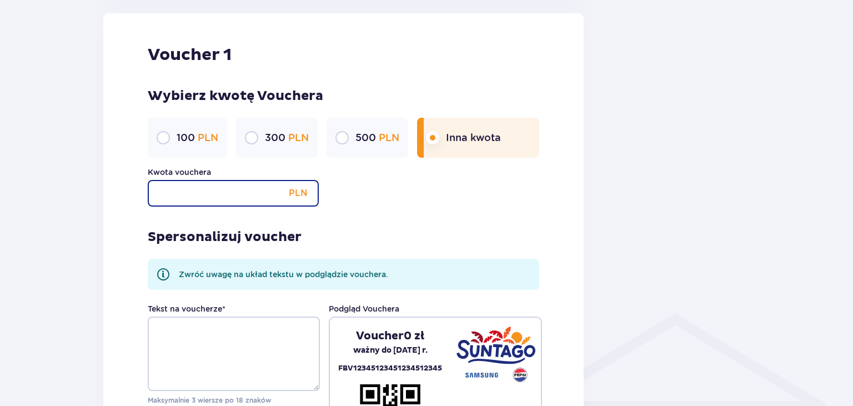
click at [219, 193] on input "Kwota vouchera" at bounding box center [233, 193] width 171 height 27
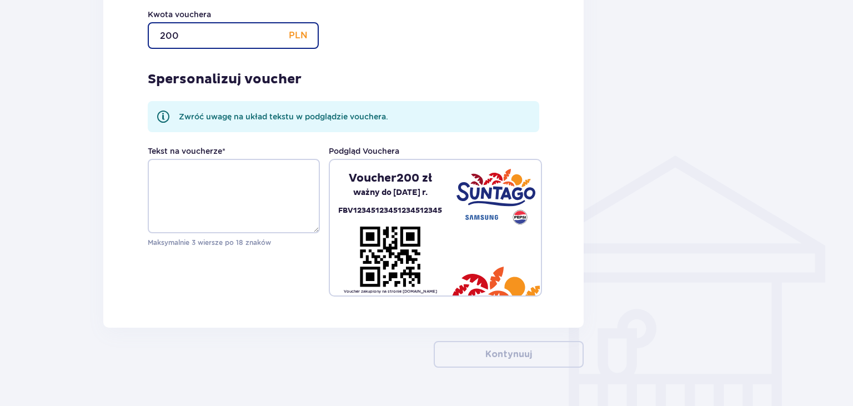
scroll to position [764, 0]
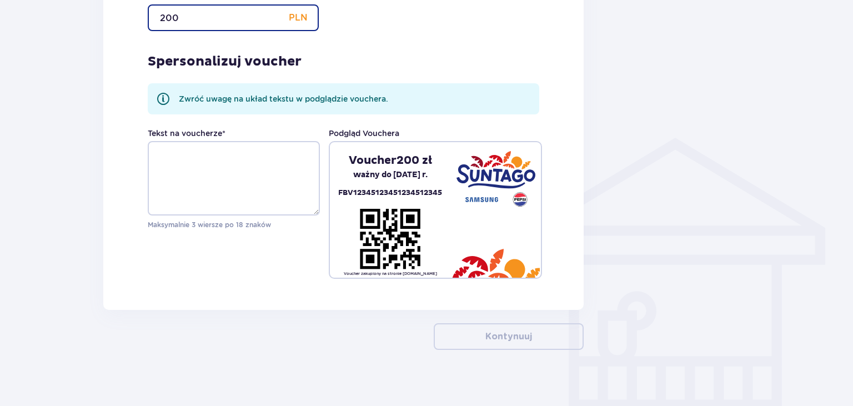
type input "200"
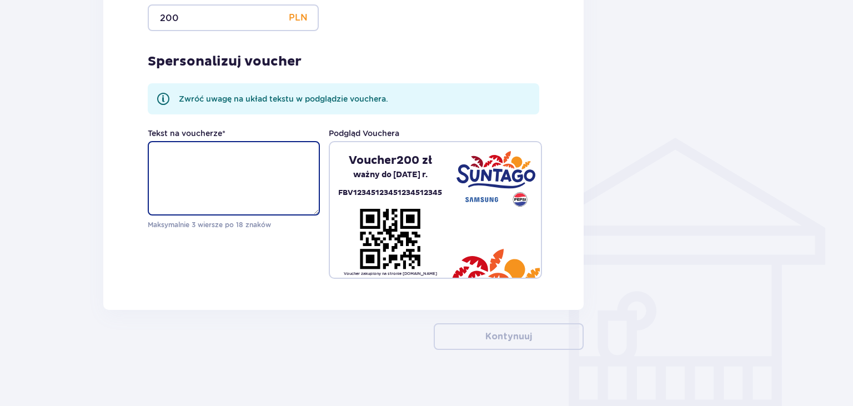
click at [174, 149] on textarea "Tekst na voucherze *" at bounding box center [234, 178] width 172 height 74
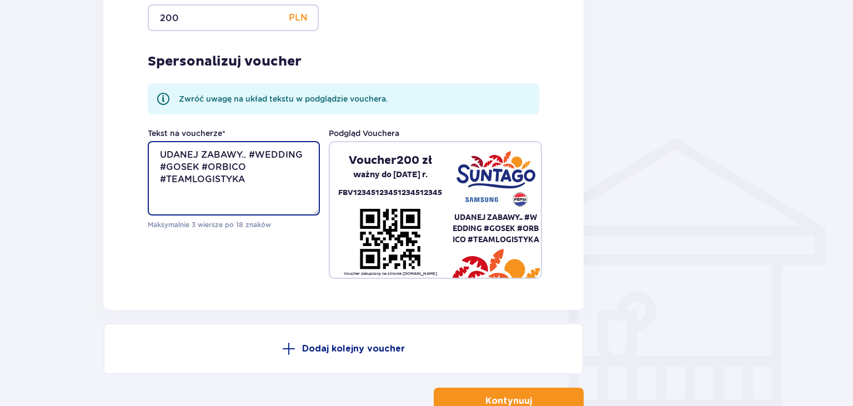
click at [193, 179] on textarea "UDANEJ ZABAWY.. #WEDDING #GOSEK #ORBICO #TEAMLOGISTYKA" at bounding box center [234, 178] width 172 height 74
click at [250, 153] on textarea "UDANEJ ZABAWY.. #WEDDING #GOSEK #ORBICO #LOGISTYKA" at bounding box center [234, 178] width 172 height 74
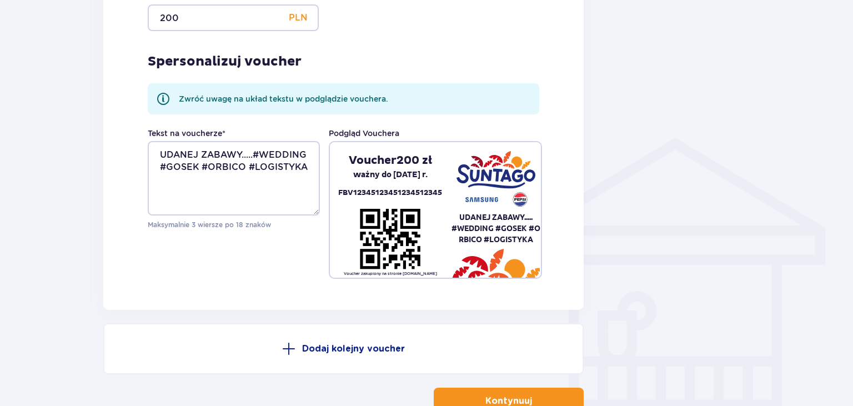
click at [527, 228] on pre "UDANEJ ZABAWY..... #WEDDING #GOSEK #O RBICO #LOGISTYKA" at bounding box center [495, 228] width 90 height 33
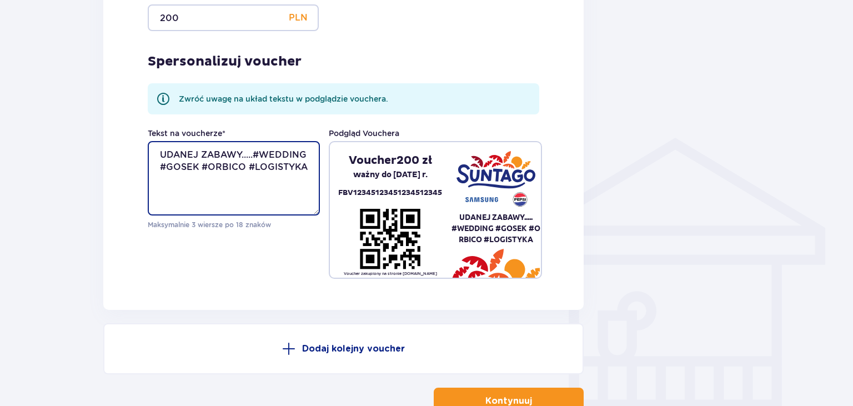
click at [205, 166] on textarea "UDANEJ ZABAWY.....#WEDDING #GOSEK #ORBICO #LOGISTYKA" at bounding box center [234, 178] width 172 height 74
click at [201, 166] on textarea "UDANEJ ZABAWY.....#WEDDING #GOSEK #ORBICO #LOGISTYKA" at bounding box center [234, 178] width 172 height 74
type textarea "UDANEJ ZABAWY.....#WEDDING #GOSEK #ORBICO #LOGISTYKA"
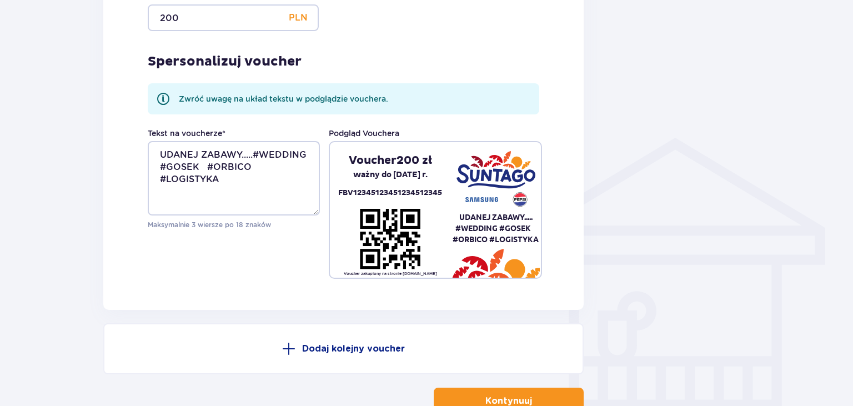
click at [498, 394] on button "Kontynuuj" at bounding box center [509, 400] width 150 height 27
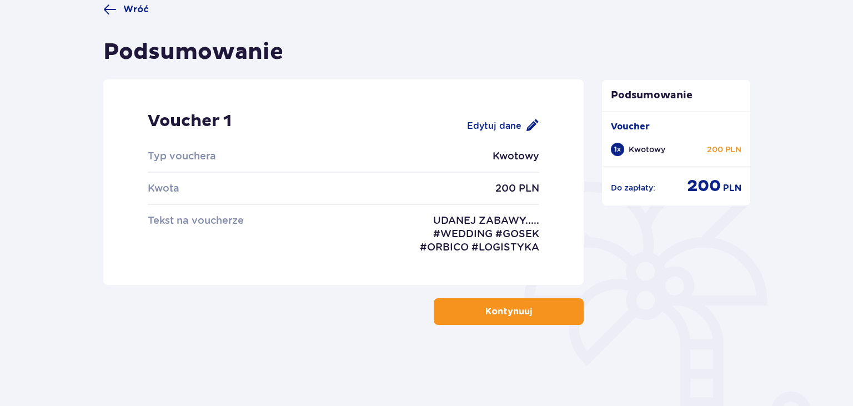
scroll to position [95, 0]
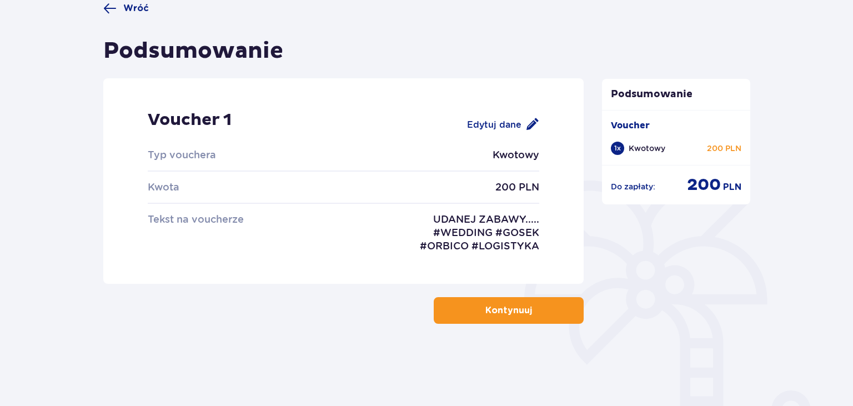
click at [196, 124] on p "Voucher 1" at bounding box center [245, 124] width 195 height 30
click at [534, 314] on span "button" at bounding box center [533, 310] width 13 height 13
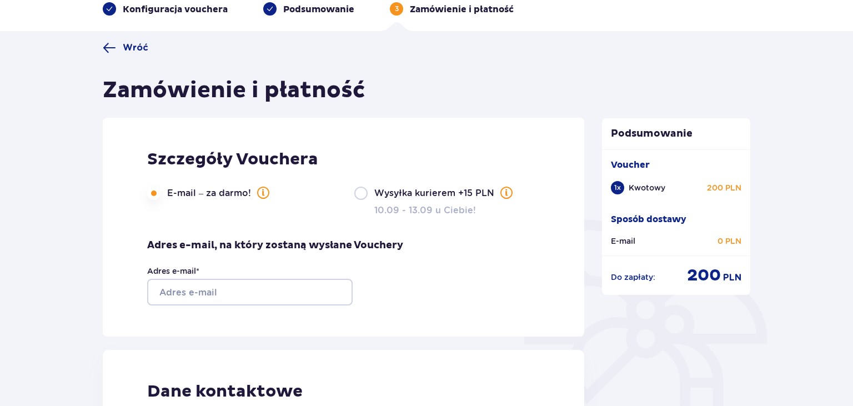
scroll to position [57, 0]
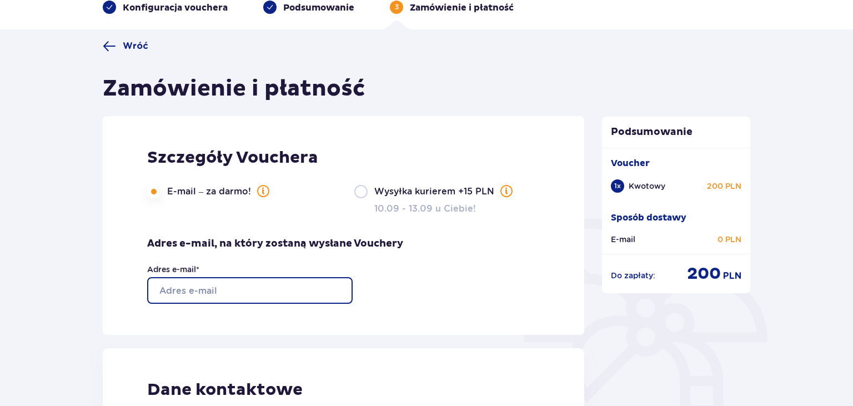
click at [198, 293] on input "Adres e-mail *" at bounding box center [249, 290] width 205 height 27
type input "T"
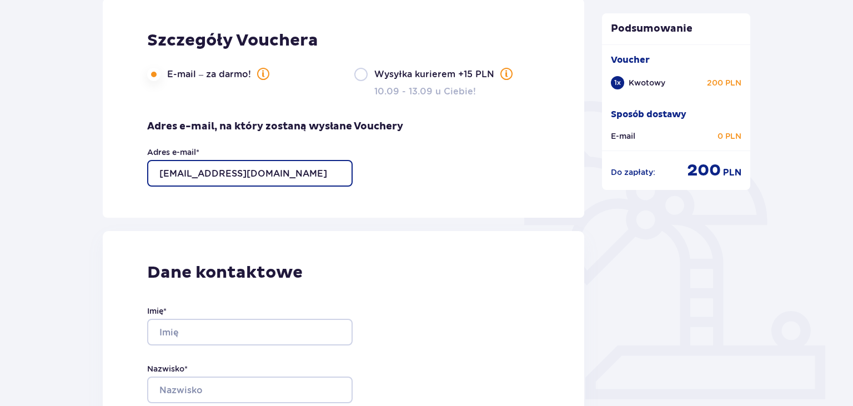
type input "[EMAIL_ADDRESS][DOMAIN_NAME]"
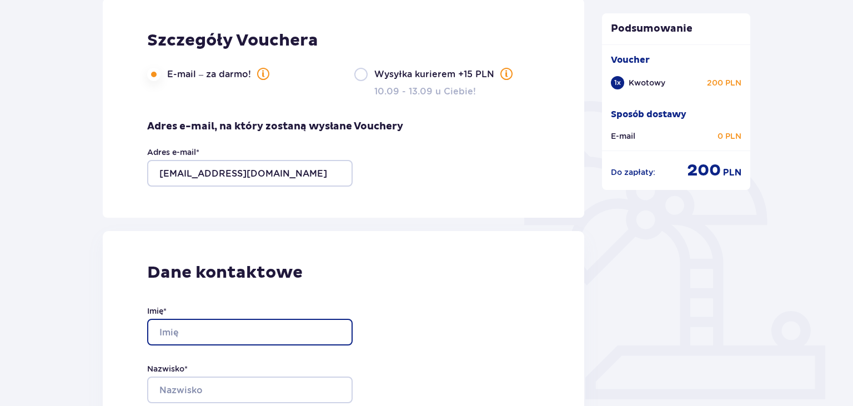
click at [259, 329] on input "Imię *" at bounding box center [249, 332] width 205 height 27
type input "Paweł"
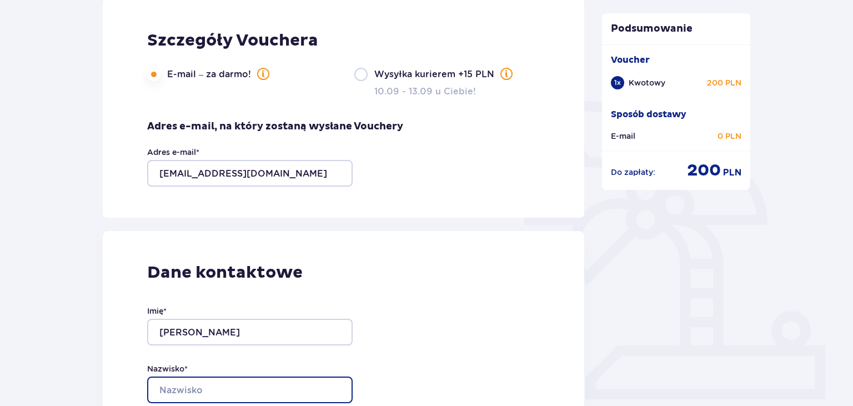
click at [241, 382] on input "Nazwisko *" at bounding box center [249, 389] width 205 height 27
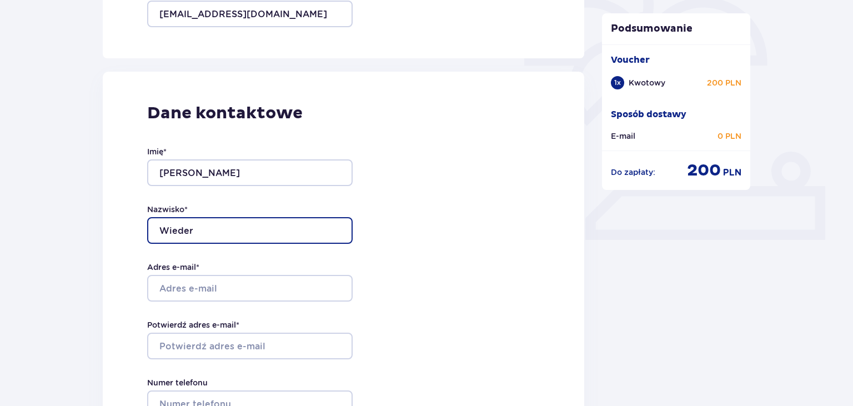
scroll to position [350, 0]
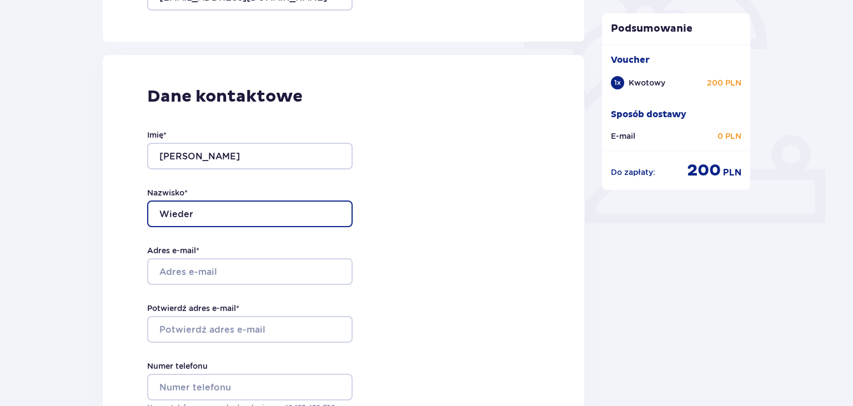
type input "Wieder"
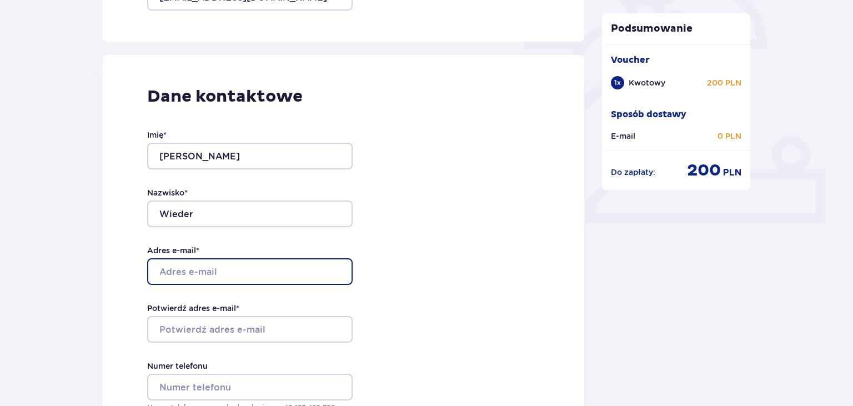
click at [214, 271] on input "Adres e-mail *" at bounding box center [249, 271] width 205 height 27
type input "[EMAIL_ADDRESS][DOMAIN_NAME]"
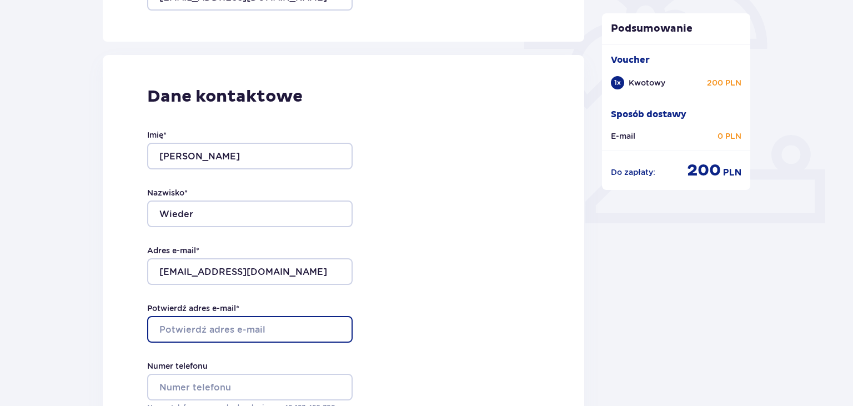
click at [201, 331] on input "Potwierdź adres e-mail *" at bounding box center [249, 329] width 205 height 27
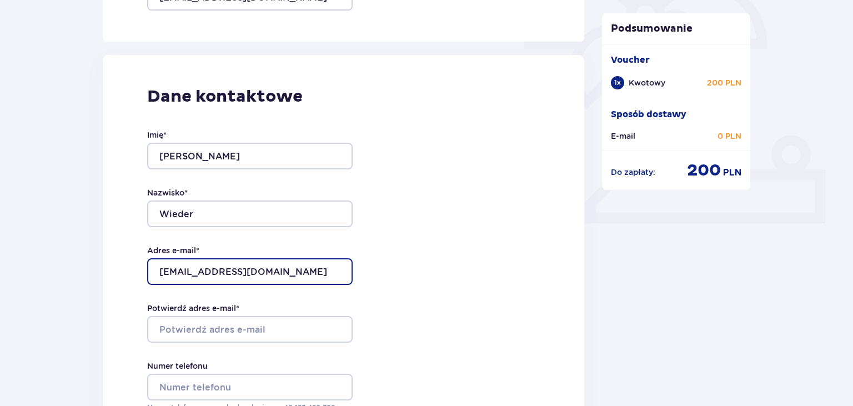
click at [234, 276] on input "[EMAIL_ADDRESS][DOMAIN_NAME]" at bounding box center [249, 271] width 205 height 27
click at [251, 272] on input "[EMAIL_ADDRESS][DOMAIN_NAME]" at bounding box center [249, 271] width 205 height 27
drag, startPoint x: 256, startPoint y: 274, endPoint x: 122, endPoint y: 268, distance: 135.1
click at [147, 268] on input "[EMAIL_ADDRESS][DOMAIN_NAME]" at bounding box center [249, 271] width 205 height 27
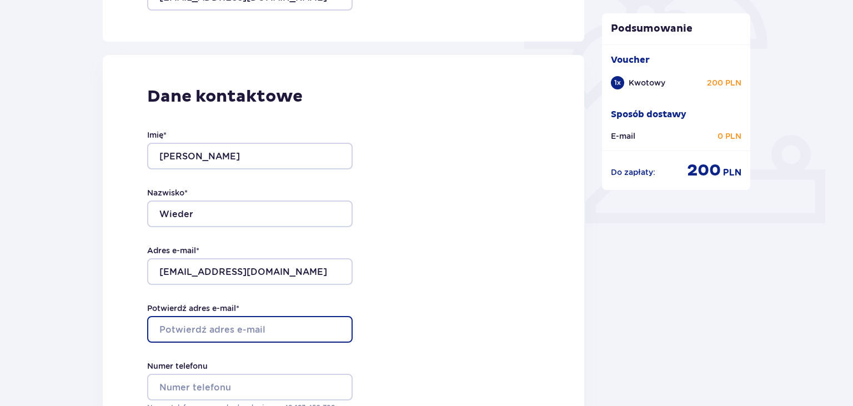
click at [197, 334] on input "Potwierdź adres e-mail *" at bounding box center [249, 329] width 205 height 27
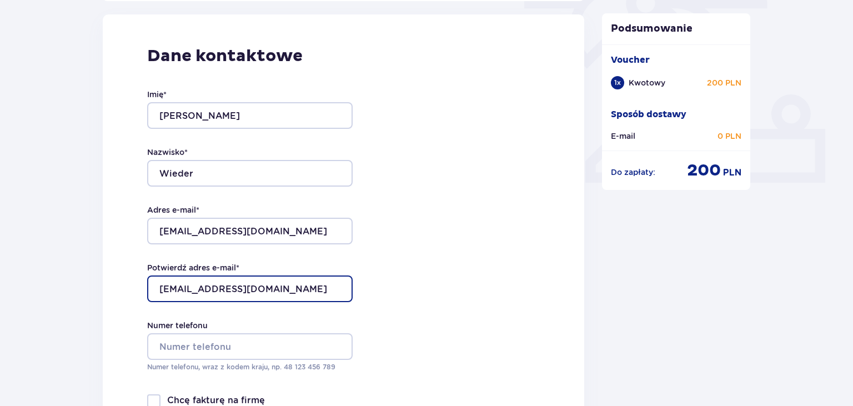
scroll to position [409, 0]
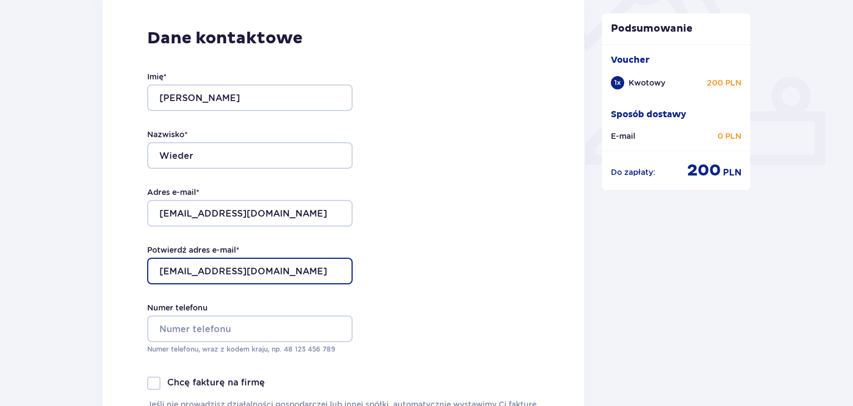
type input "[EMAIL_ADDRESS][DOMAIN_NAME]"
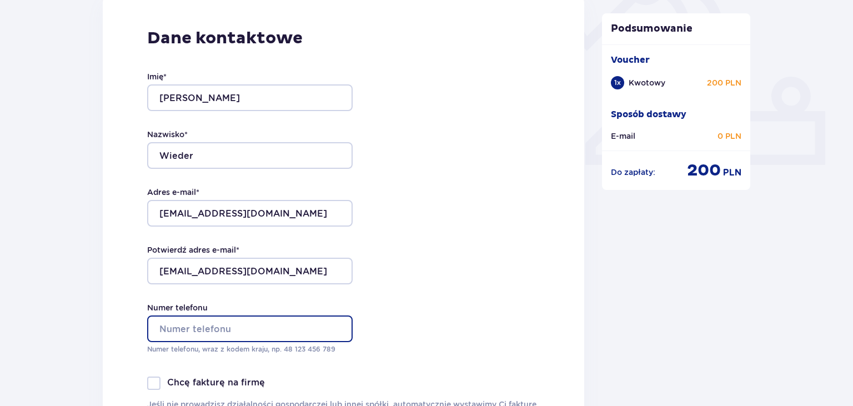
click at [240, 329] on input "Numer telefonu" at bounding box center [249, 328] width 205 height 27
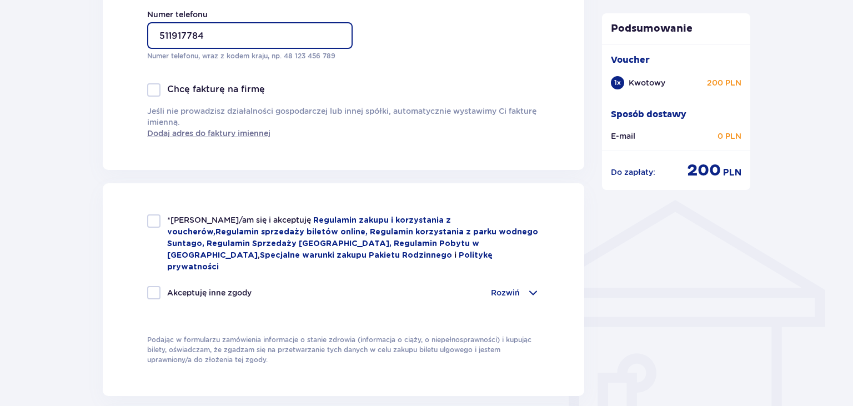
scroll to position [702, 0]
type input "511917784"
click at [157, 224] on div at bounding box center [153, 220] width 13 height 13
checkbox input "true"
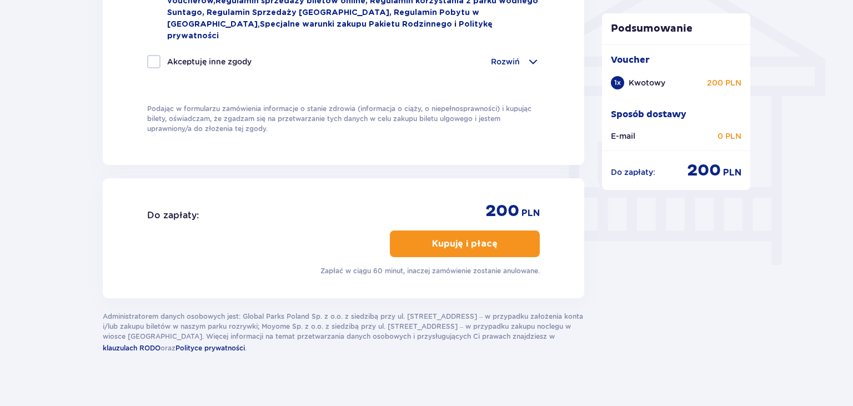
click at [503, 237] on span "button" at bounding box center [499, 243] width 13 height 13
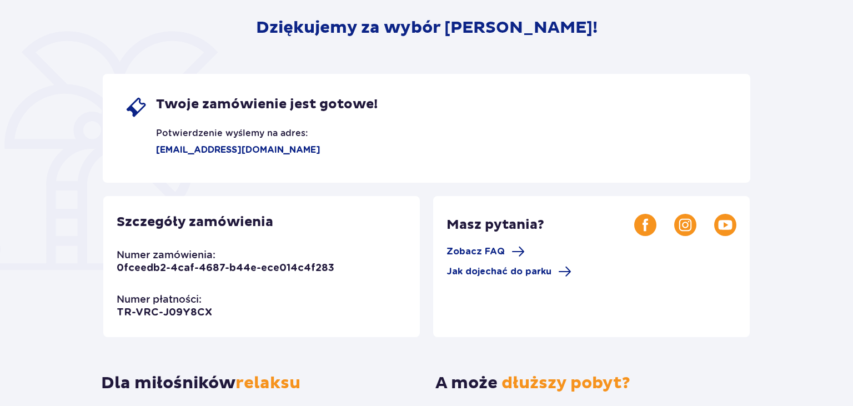
scroll to position [117, 0]
